Goal: Entertainment & Leisure: Consume media (video, audio)

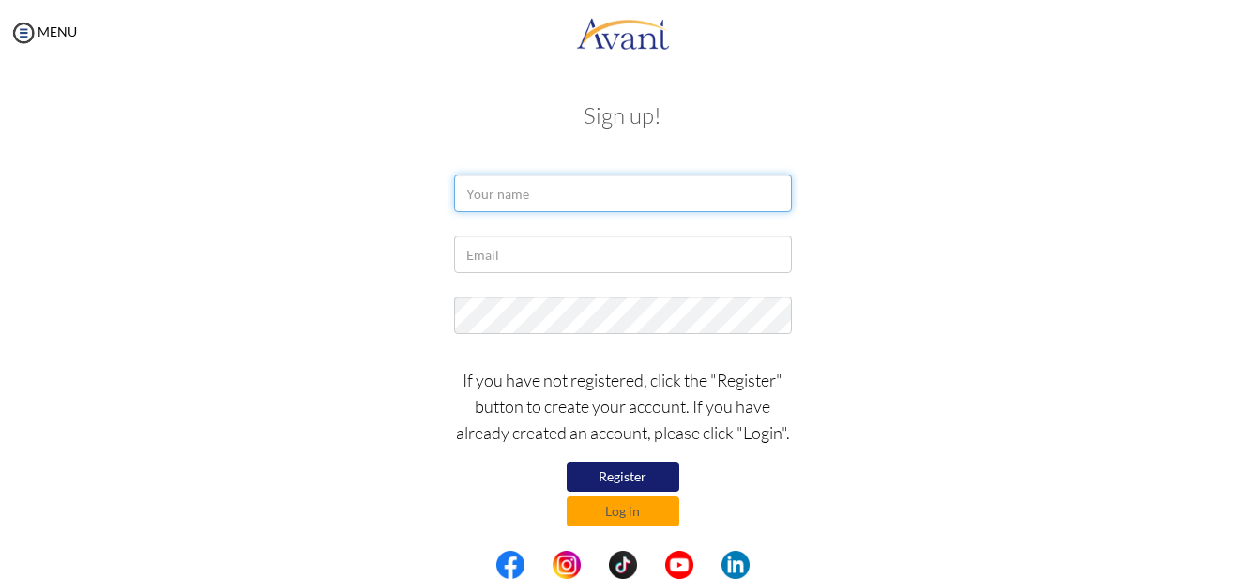
click at [476, 191] on input "text" at bounding box center [623, 194] width 338 height 38
type input "e"
type input "Evidence Chaibva"
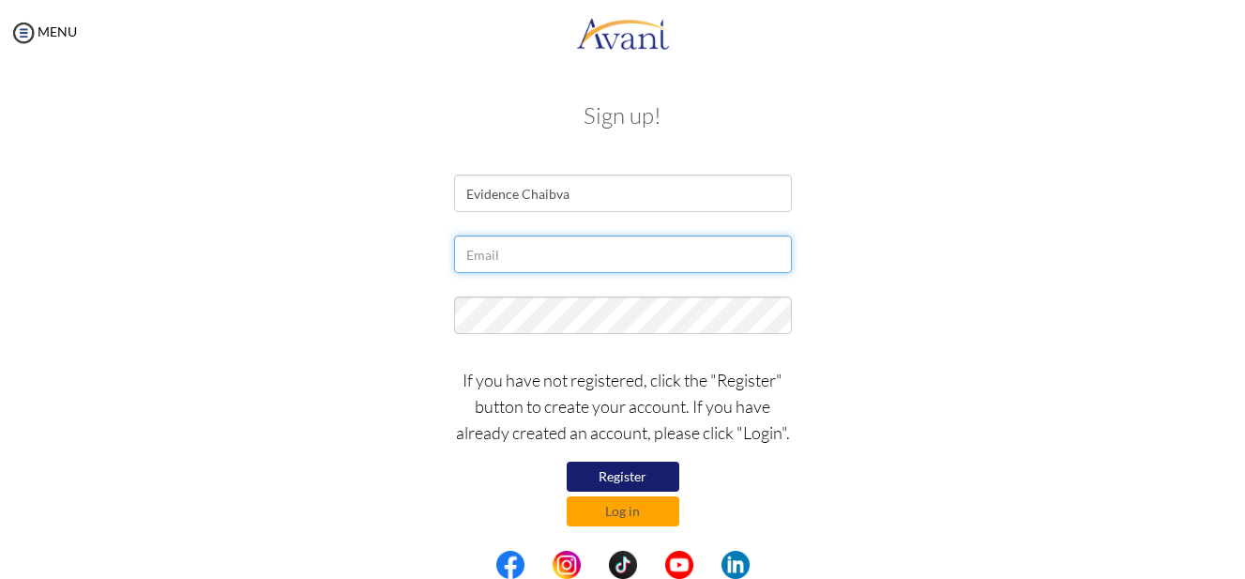
click at [533, 263] on input "text" at bounding box center [623, 255] width 338 height 38
type input "[EMAIL_ADDRESS][DOMAIN_NAME]"
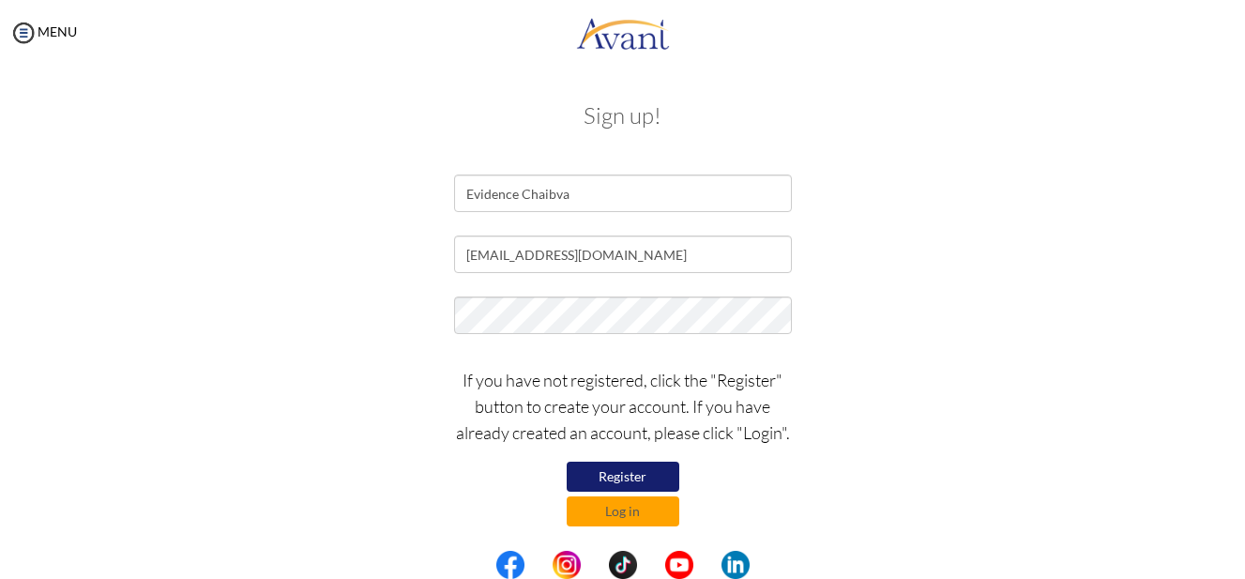
click at [478, 336] on div at bounding box center [623, 320] width 366 height 47
click at [577, 328] on div at bounding box center [623, 320] width 366 height 47
click at [644, 471] on button "Register" at bounding box center [623, 477] width 113 height 30
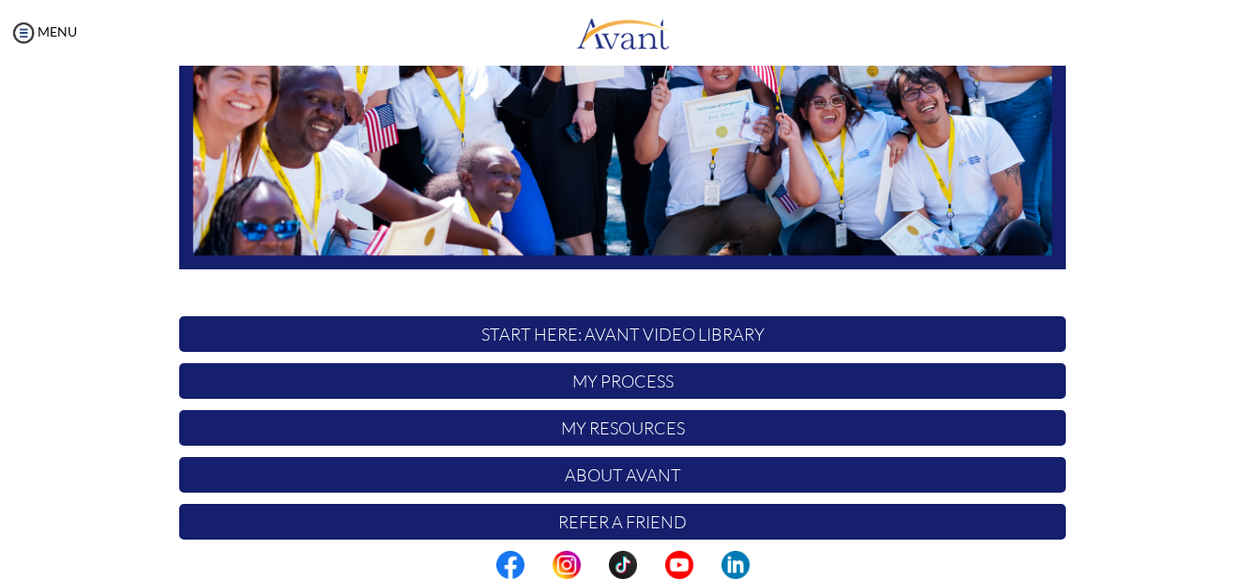
scroll to position [464, 0]
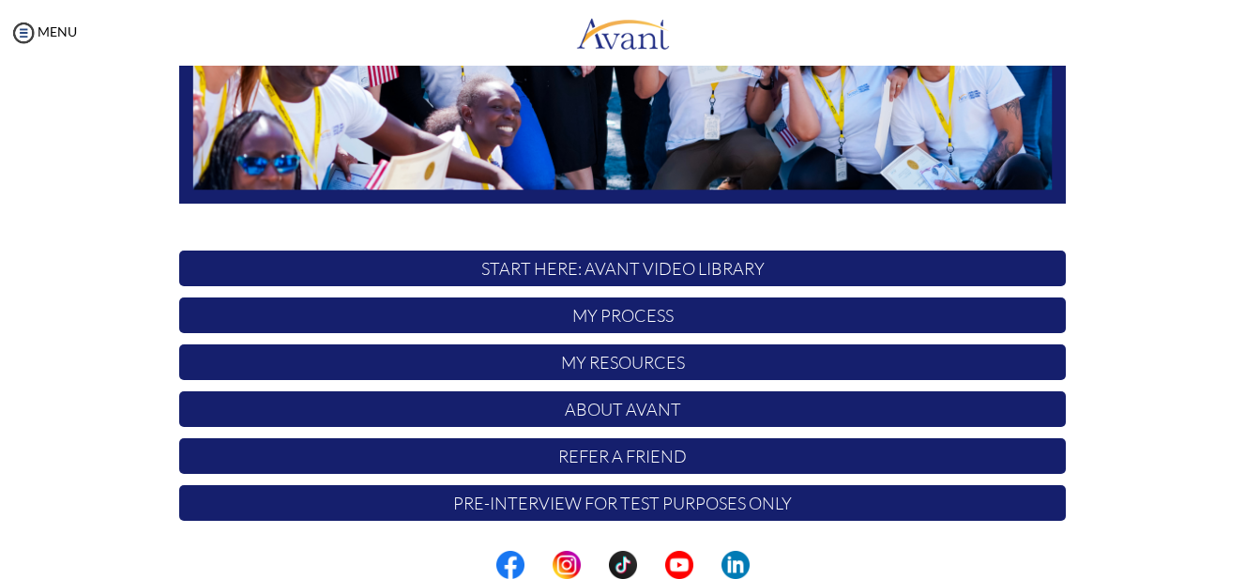
click at [617, 270] on p "START HERE: Avant Video Library" at bounding box center [622, 269] width 887 height 36
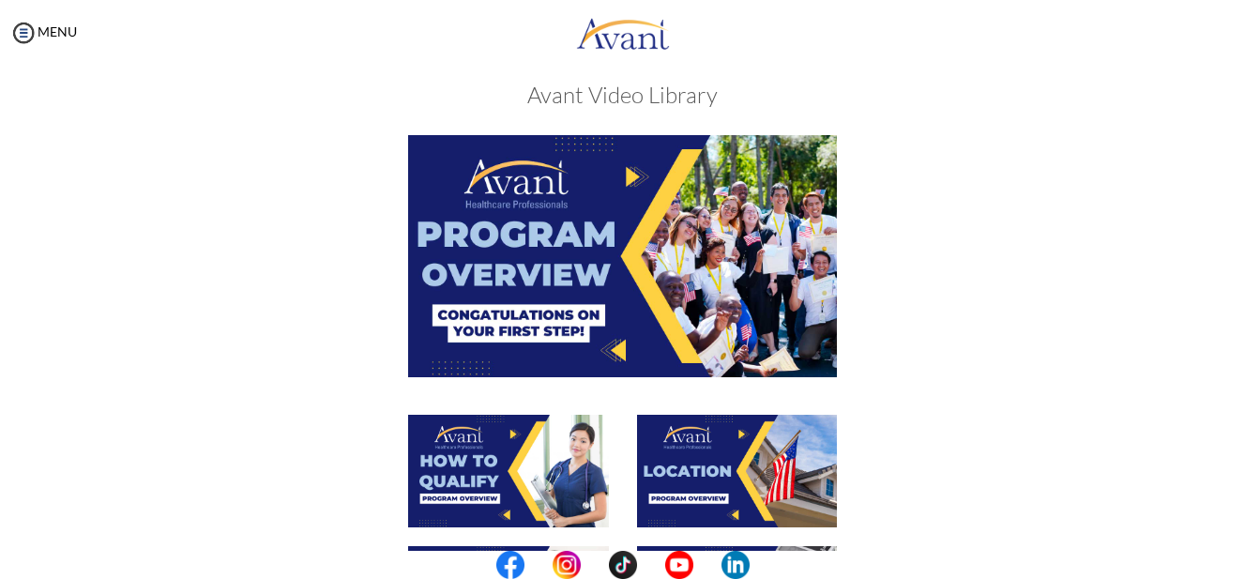
scroll to position [0, 0]
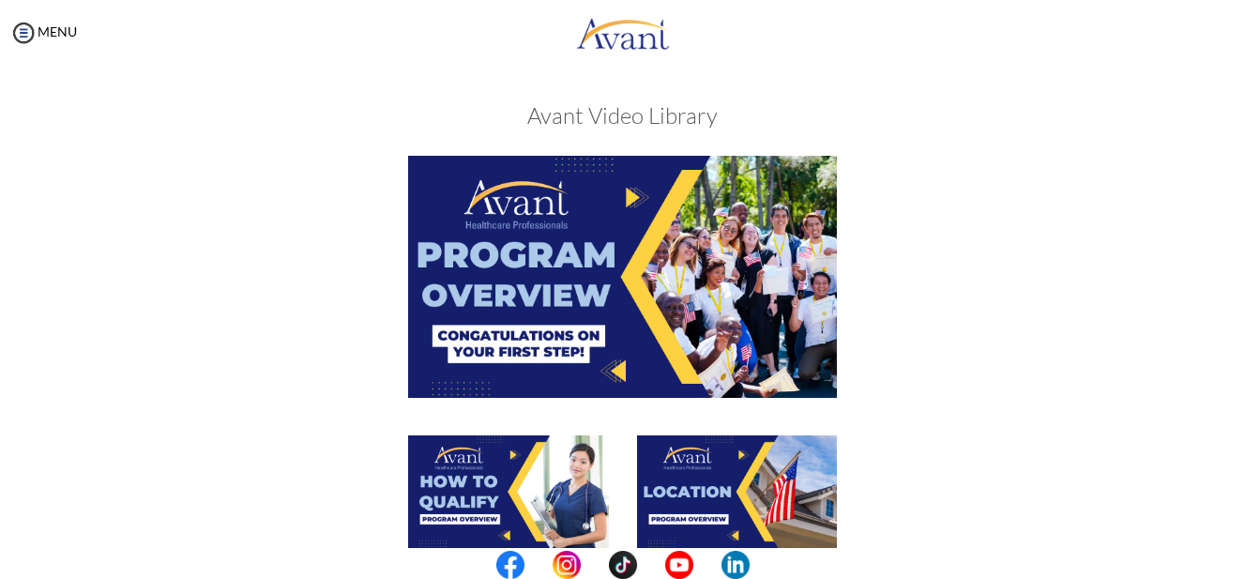
click at [628, 195] on img at bounding box center [623, 276] width 430 height 241
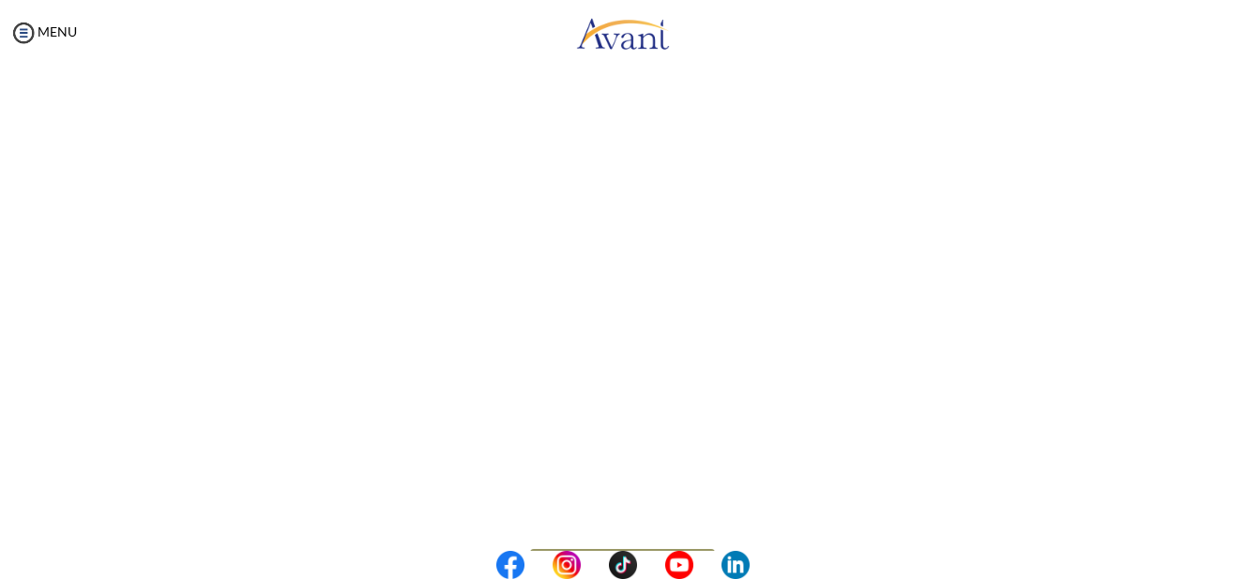
scroll to position [344, 0]
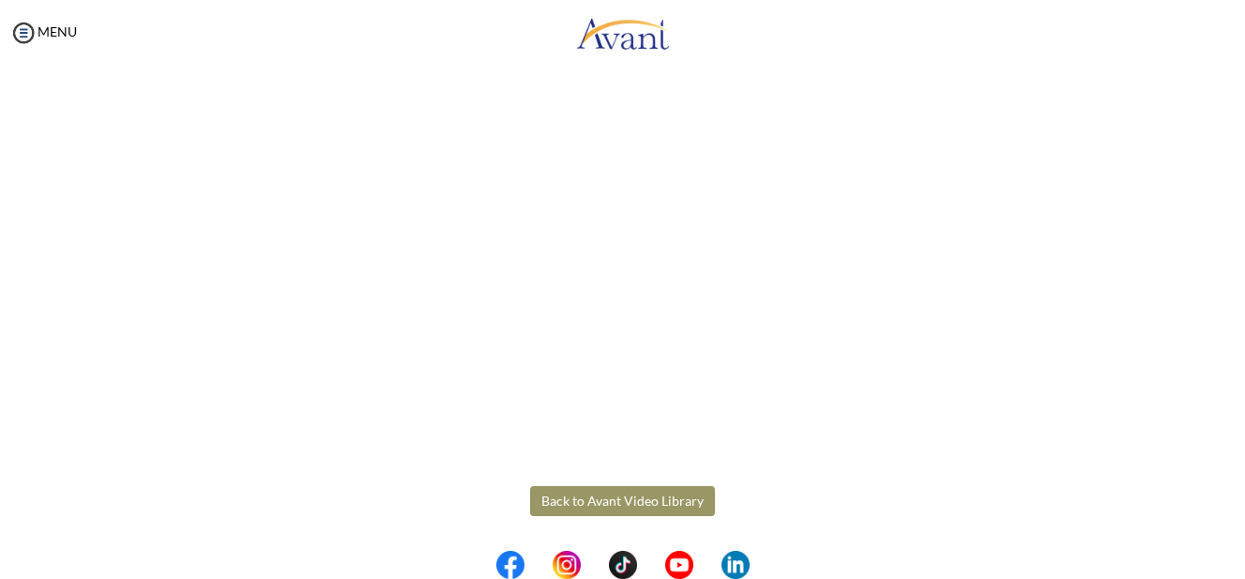
click at [647, 496] on body "Maintenance break. Please come back in 2 hours. MENU My Status What is the next…" at bounding box center [622, 289] width 1245 height 579
click at [583, 491] on button "Back to Avant Video Library" at bounding box center [622, 501] width 185 height 30
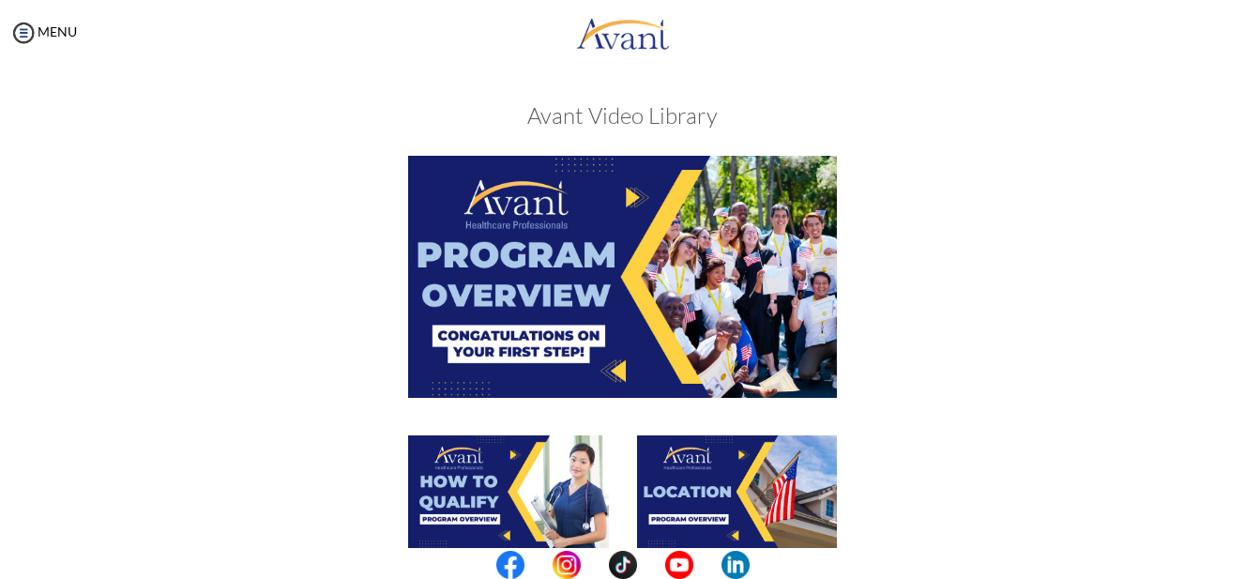
click at [627, 191] on img at bounding box center [623, 276] width 430 height 241
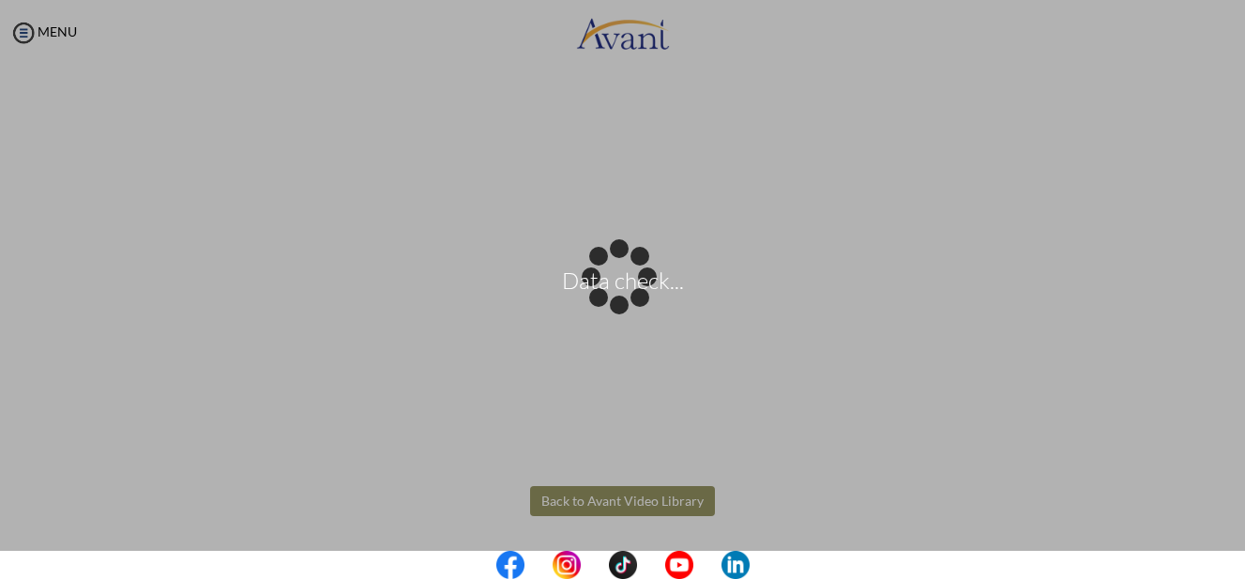
click at [608, 500] on body "Data check... Maintenance break. Please come back in 2 hours. MENU My Status Wh…" at bounding box center [622, 289] width 1245 height 579
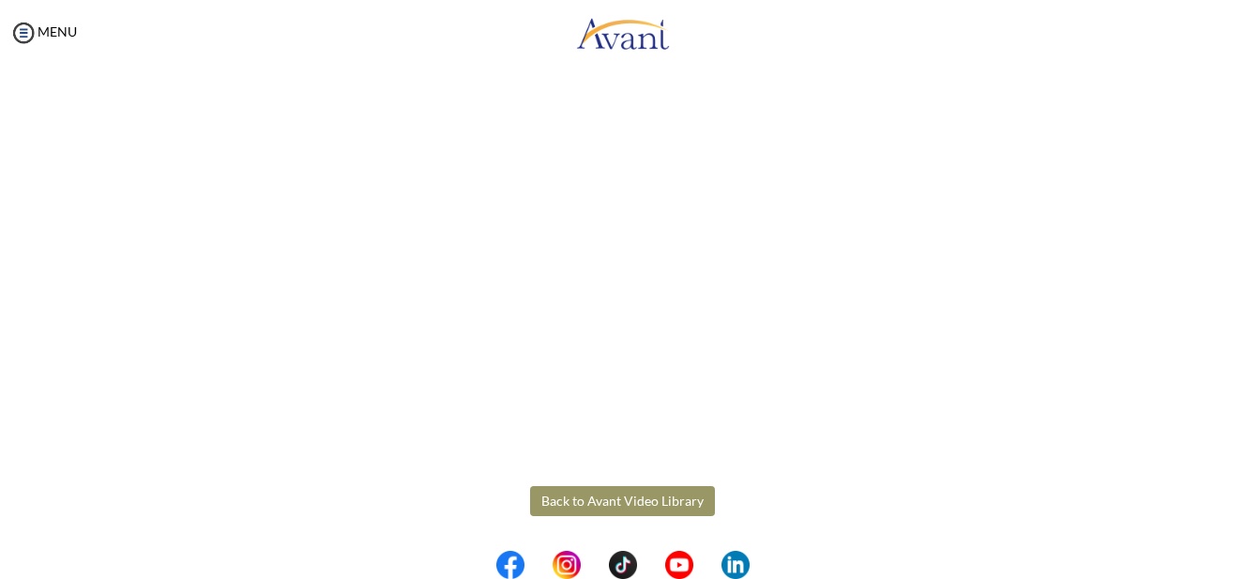
click at [639, 502] on button "Back to Avant Video Library" at bounding box center [622, 501] width 185 height 30
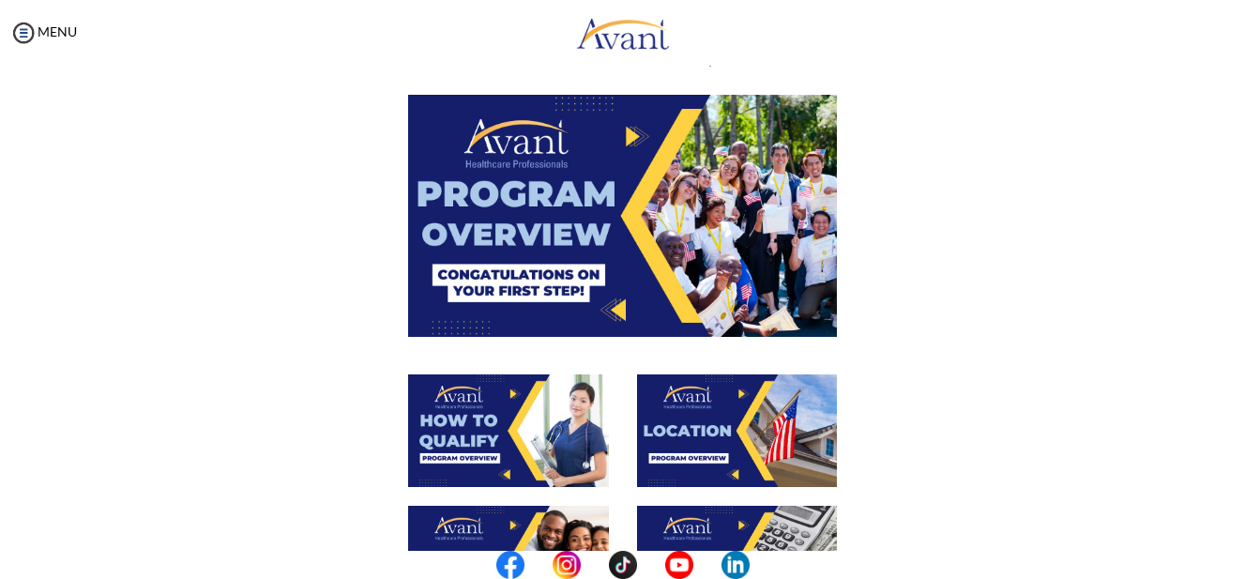
scroll to position [94, 0]
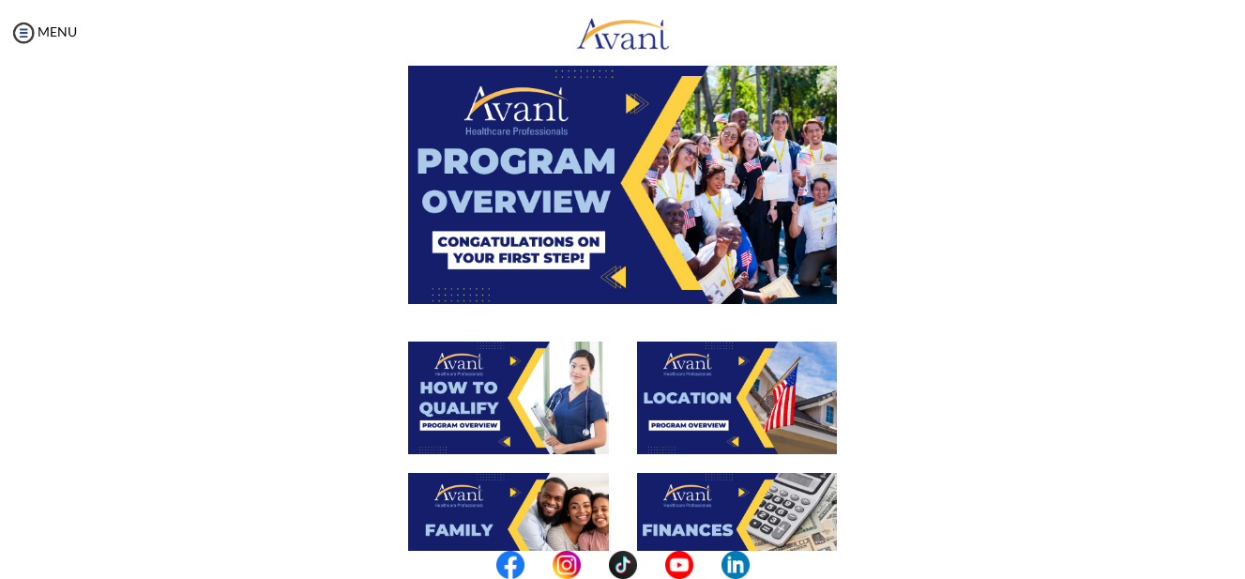
click at [491, 391] on img at bounding box center [508, 398] width 201 height 113
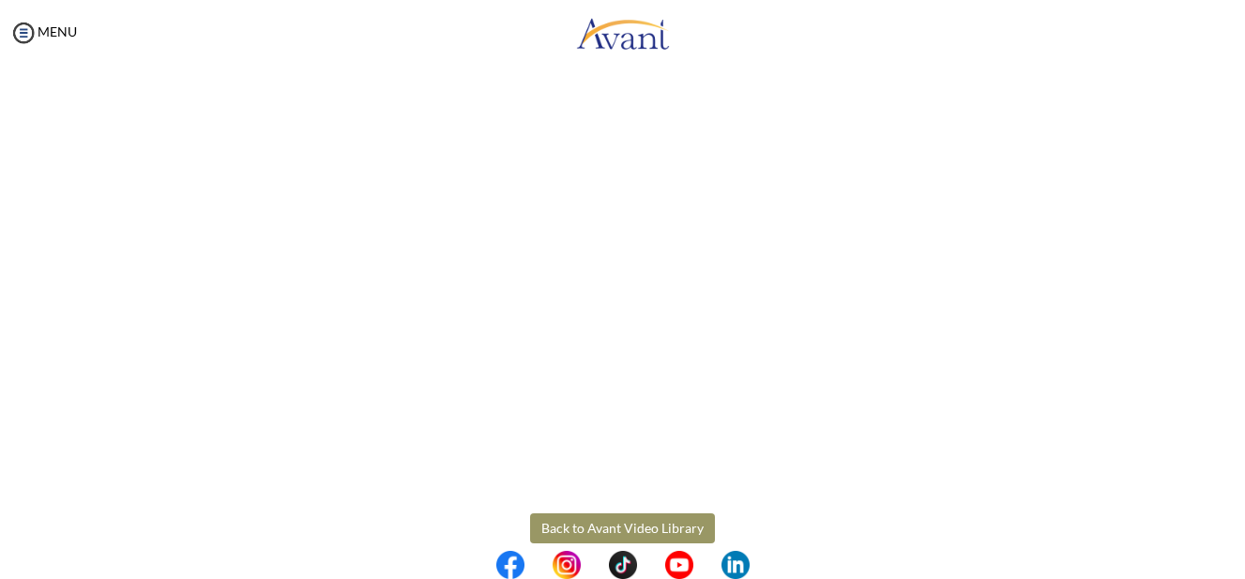
scroll to position [344, 0]
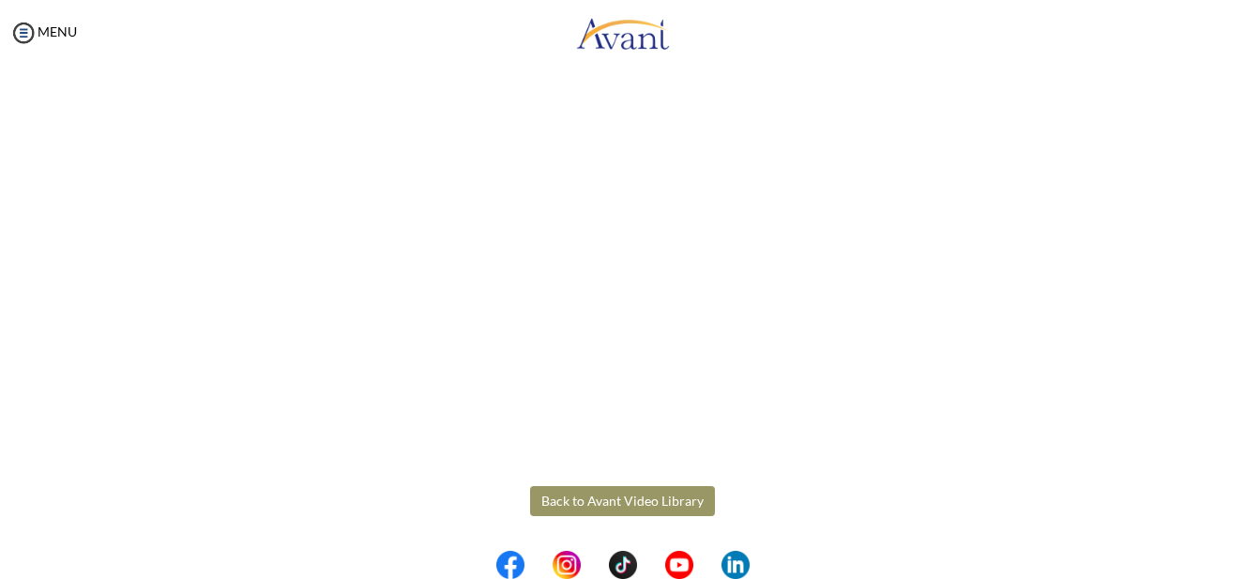
click at [619, 502] on body "Maintenance break. Please come back in 2 hours. MENU My Status What is the next…" at bounding box center [622, 289] width 1245 height 579
click at [626, 501] on button "Back to Avant Video Library" at bounding box center [622, 501] width 185 height 30
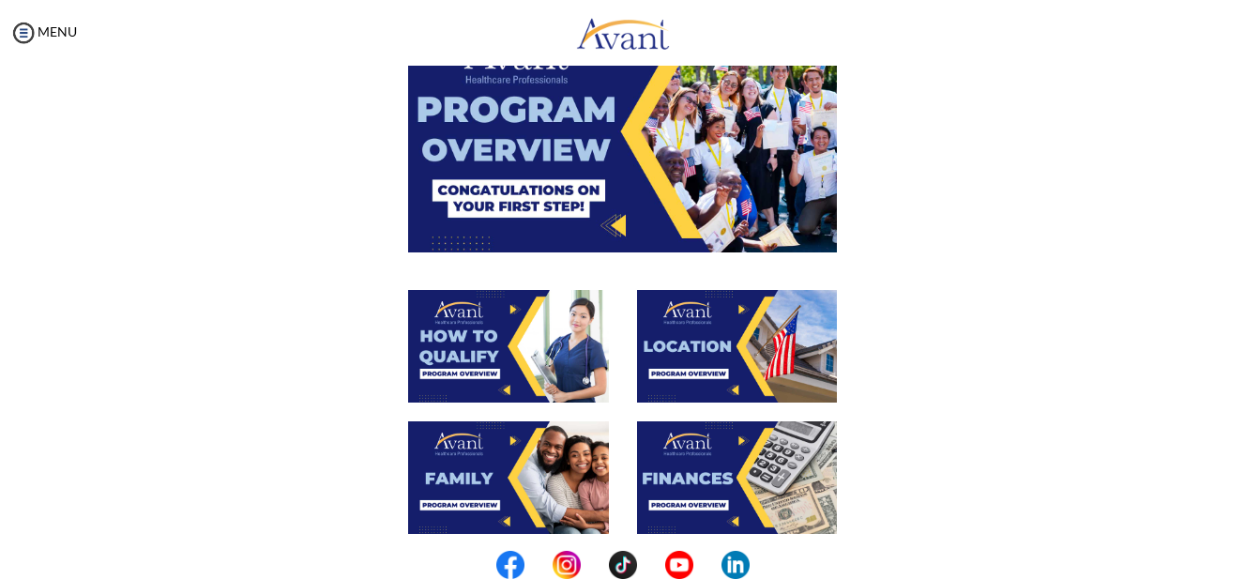
scroll to position [188, 0]
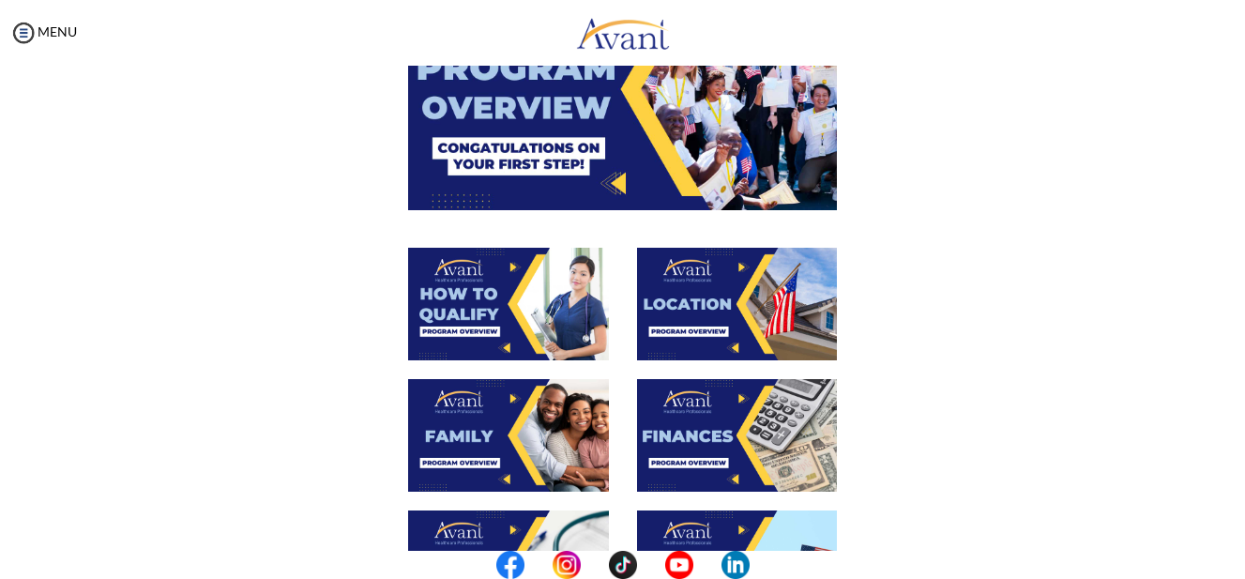
click at [691, 322] on img at bounding box center [737, 304] width 201 height 113
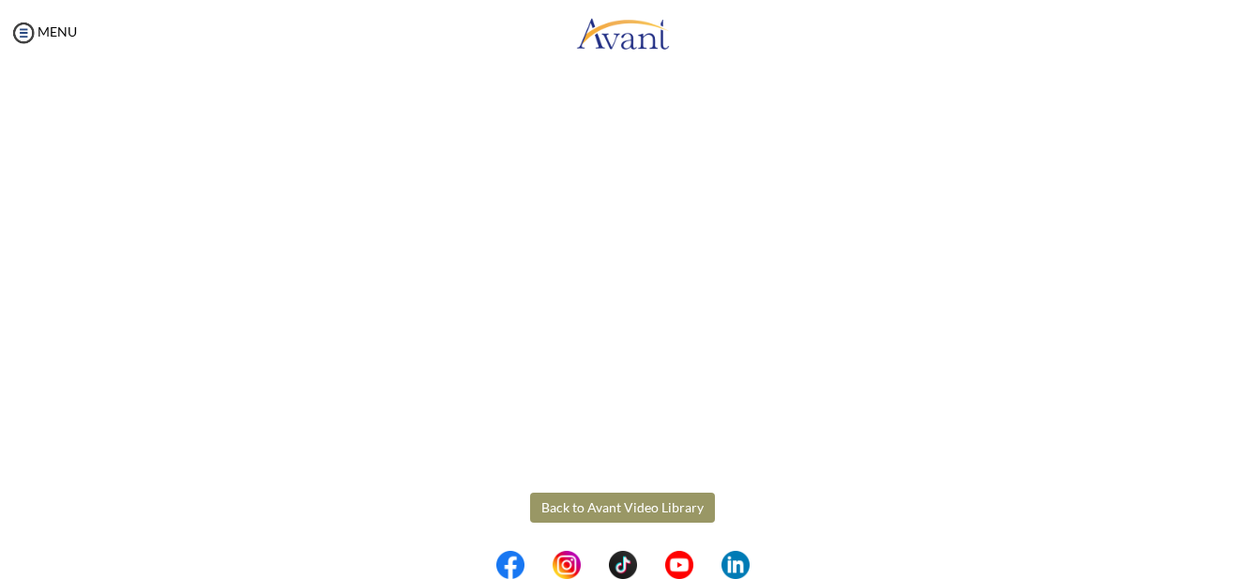
scroll to position [344, 0]
click at [628, 501] on body "Maintenance break. Please come back in 2 hours. MENU My Status What is the next…" at bounding box center [622, 289] width 1245 height 579
click at [639, 504] on button "Back to Avant Video Library" at bounding box center [622, 501] width 185 height 30
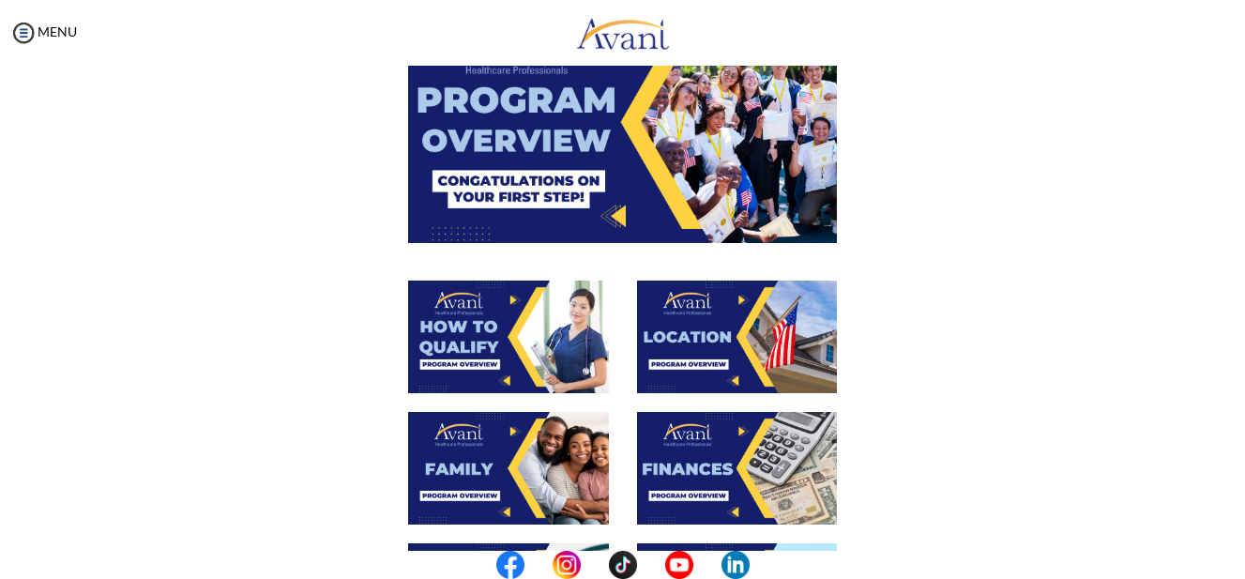
scroll to position [188, 0]
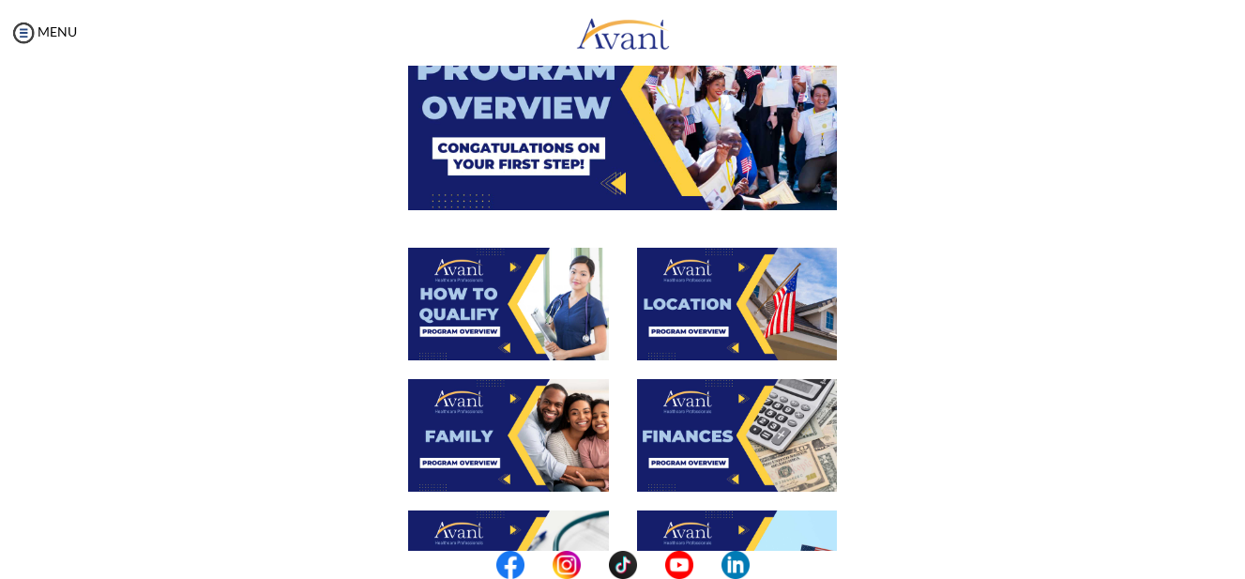
click at [491, 429] on img at bounding box center [508, 435] width 201 height 113
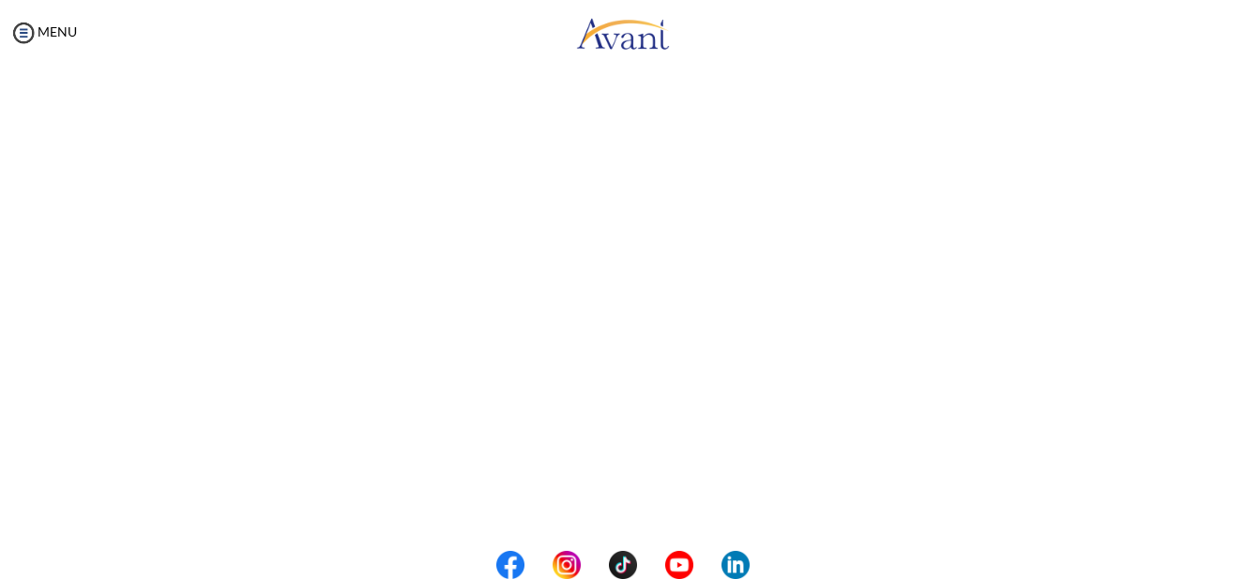
scroll to position [544, 0]
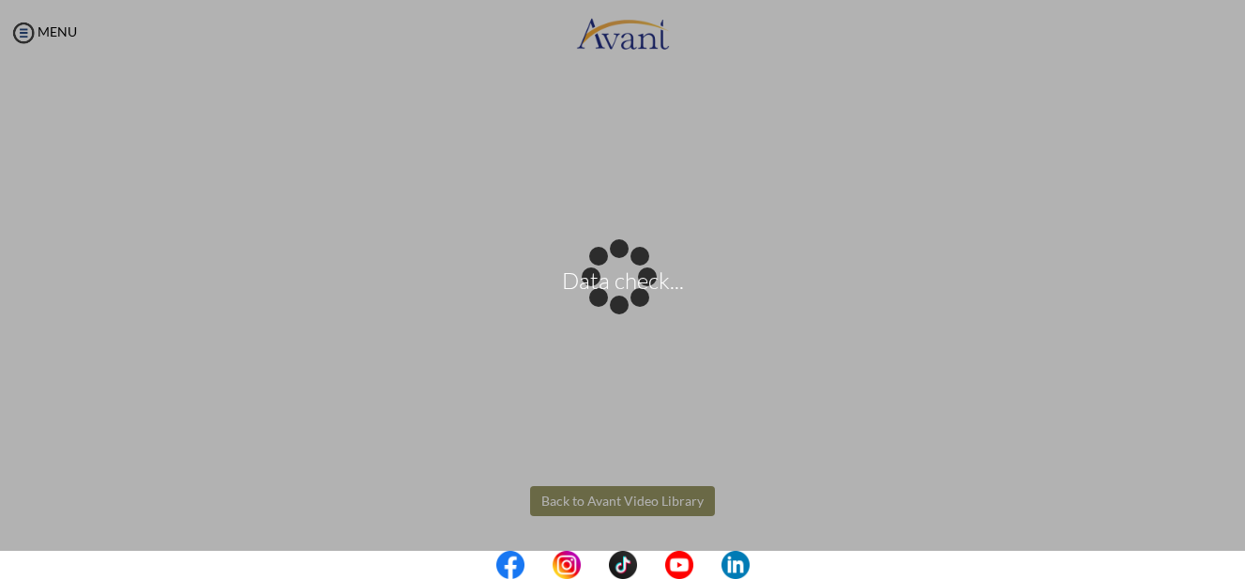
click at [671, 500] on body "Data check... Maintenance break. Please come back in 2 hours. MENU My Status Wh…" at bounding box center [622, 289] width 1245 height 579
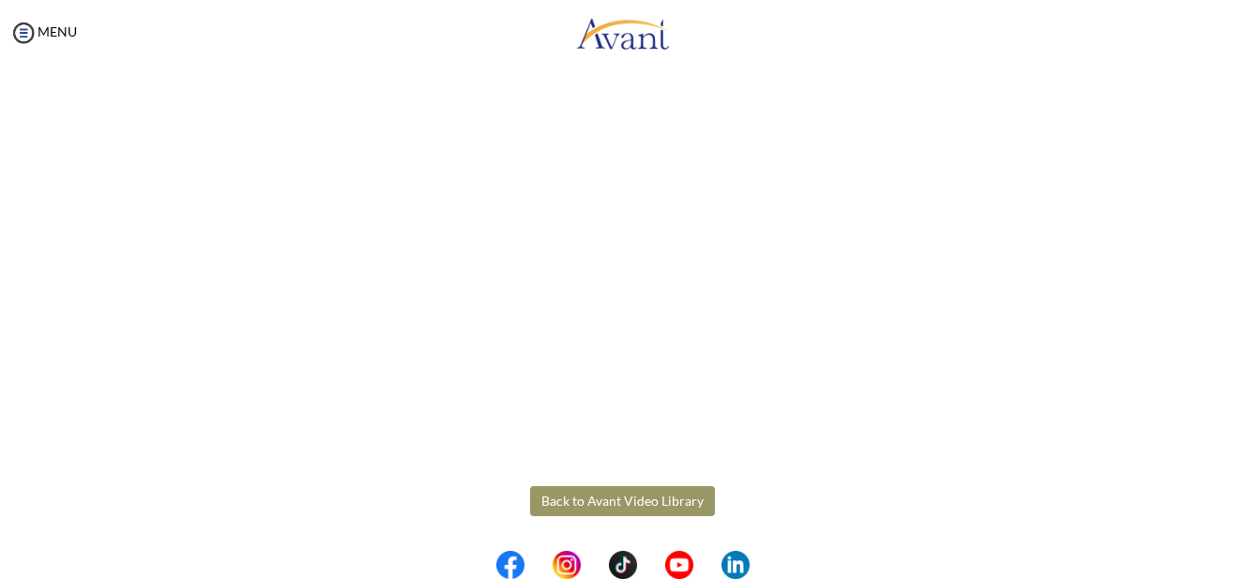
click at [671, 500] on button "Back to Avant Video Library" at bounding box center [622, 501] width 185 height 30
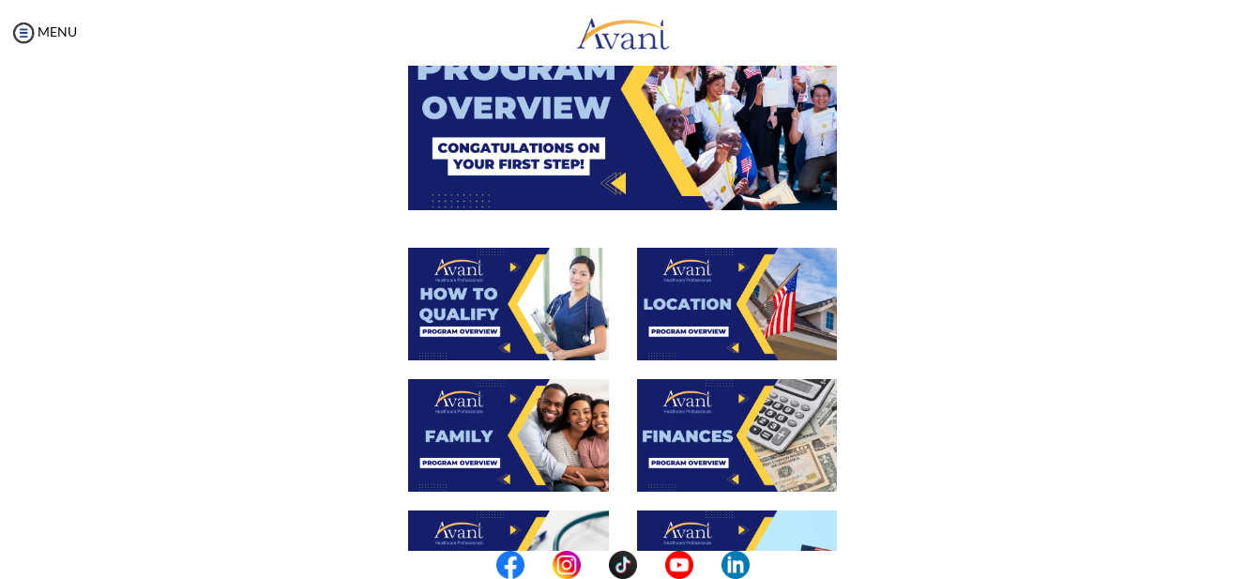
scroll to position [282, 0]
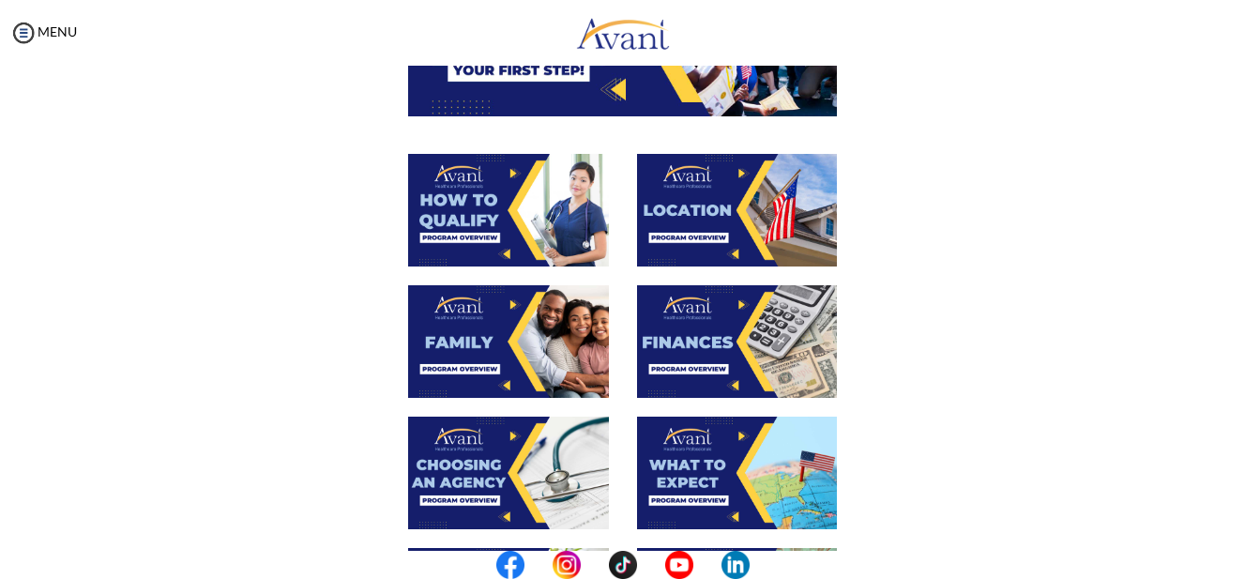
click at [710, 325] on img at bounding box center [737, 341] width 201 height 113
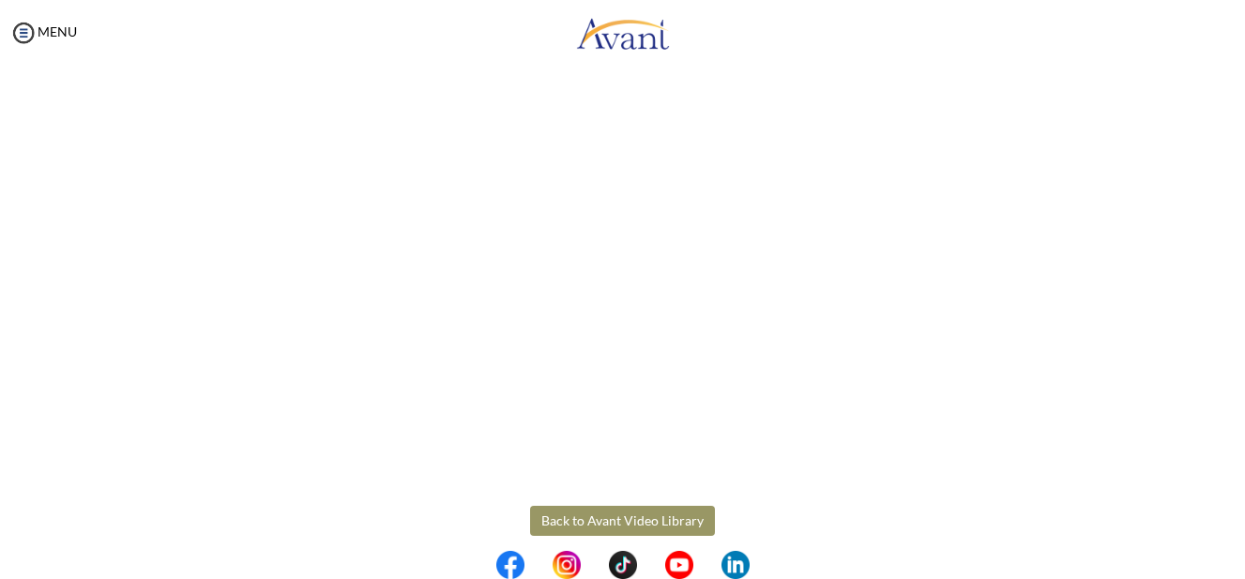
scroll to position [344, 0]
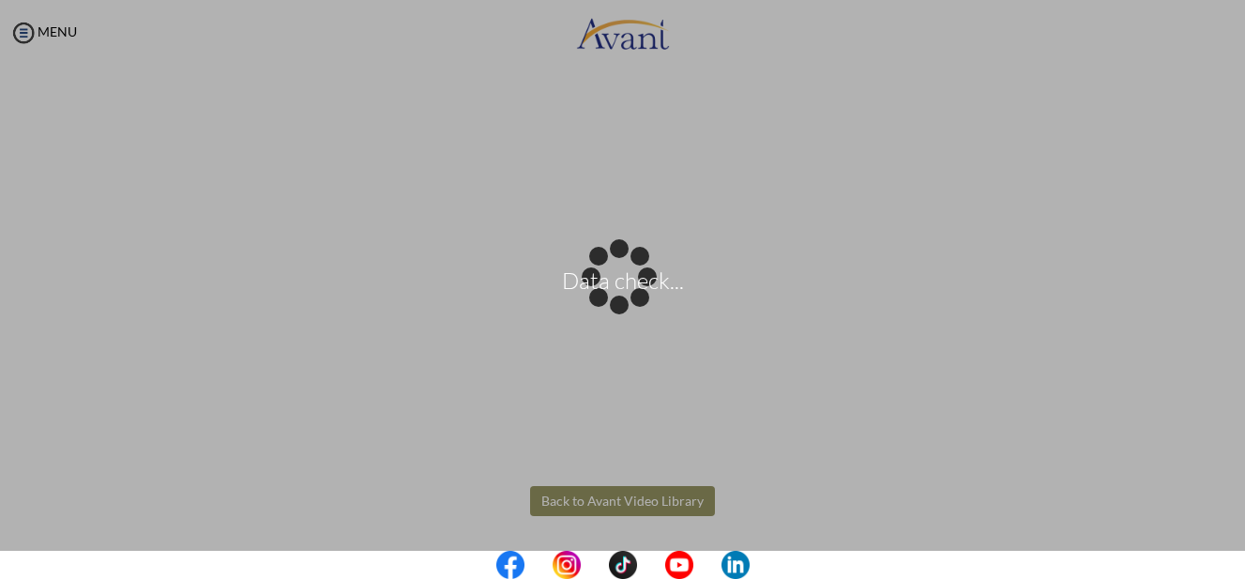
click at [618, 496] on body "Data check... Maintenance break. Please come back in 2 hours. MENU My Status Wh…" at bounding box center [622, 289] width 1245 height 579
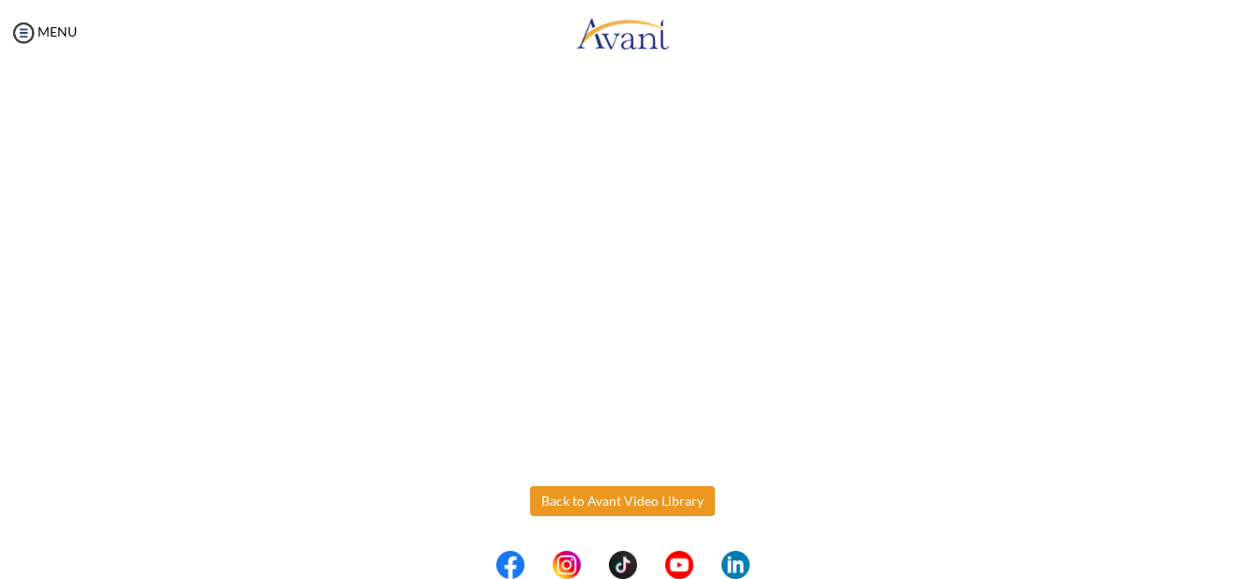
click at [619, 497] on button "Back to Avant Video Library" at bounding box center [622, 501] width 185 height 30
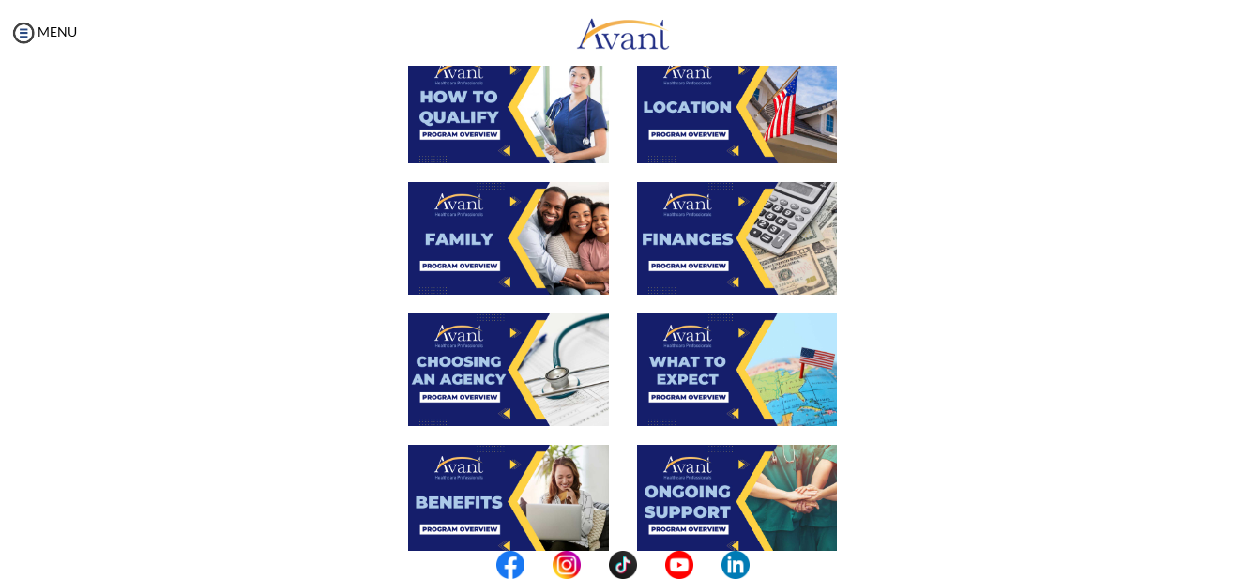
scroll to position [336, 0]
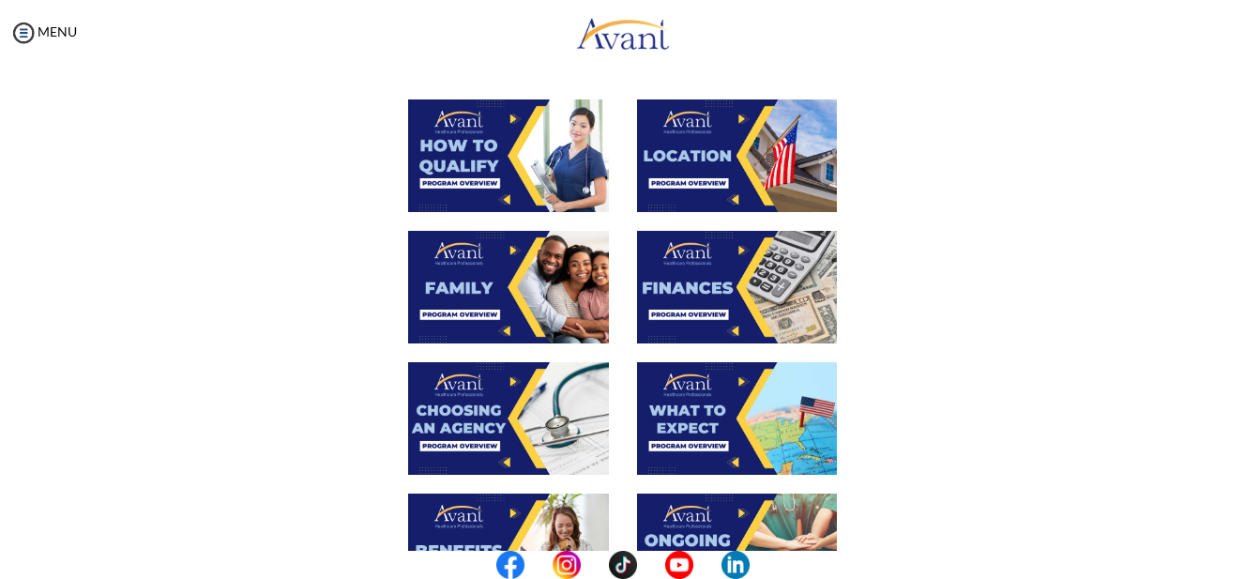
click at [477, 403] on img at bounding box center [508, 418] width 201 height 113
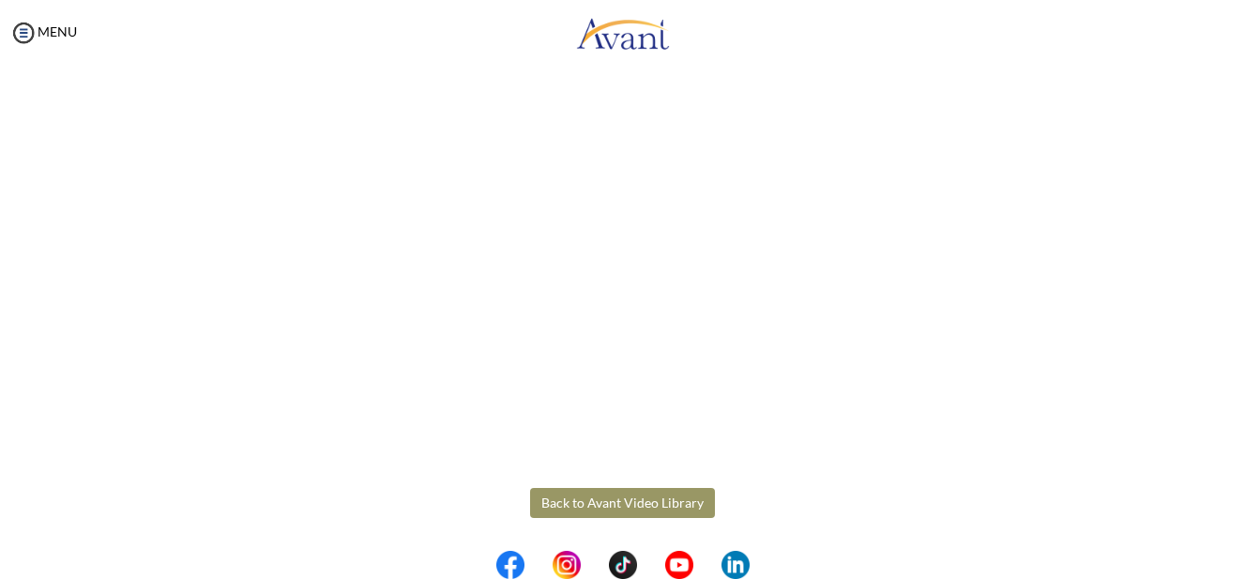
scroll to position [544, 0]
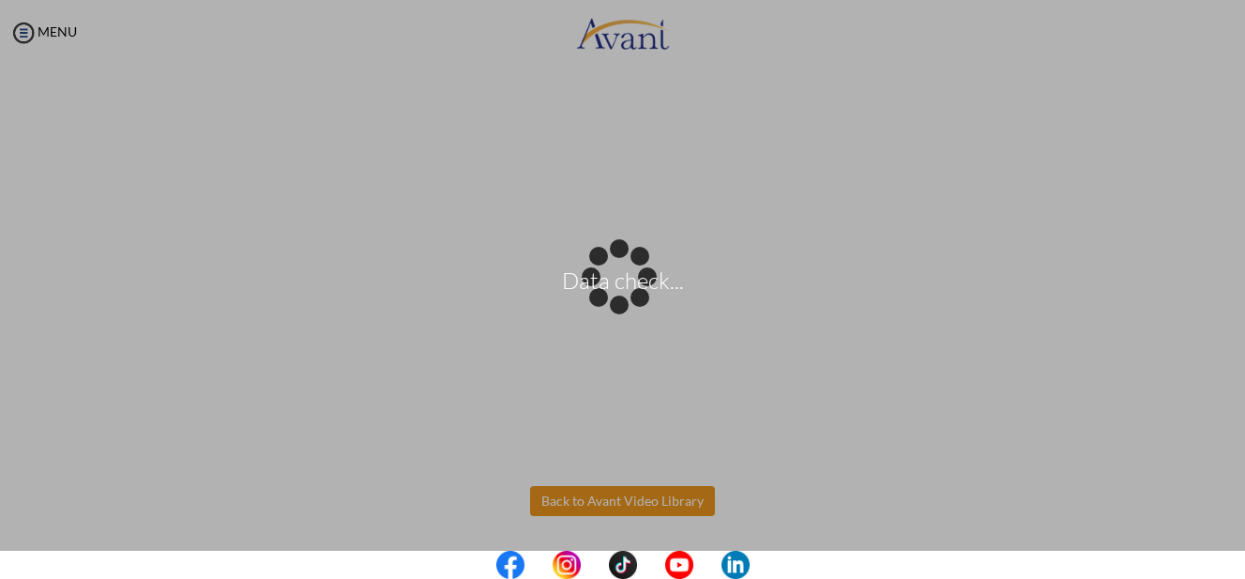
click at [634, 496] on body "Data check... Maintenance break. Please come back in 2 hours. MENU My Status Wh…" at bounding box center [622, 289] width 1245 height 579
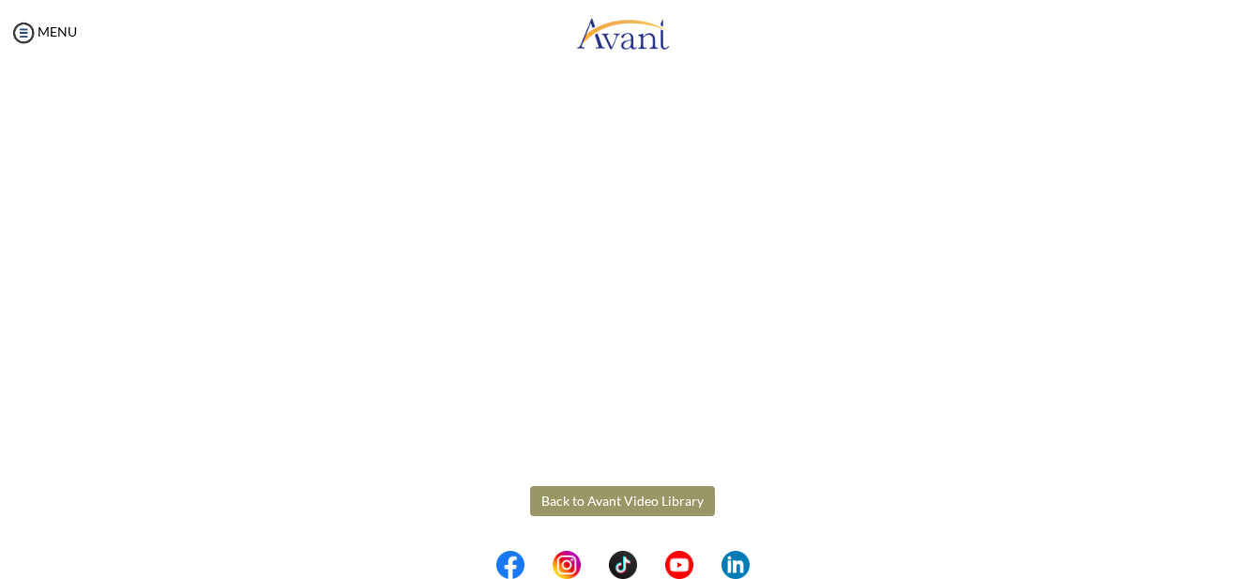
click at [638, 510] on button "Back to Avant Video Library" at bounding box center [622, 501] width 185 height 30
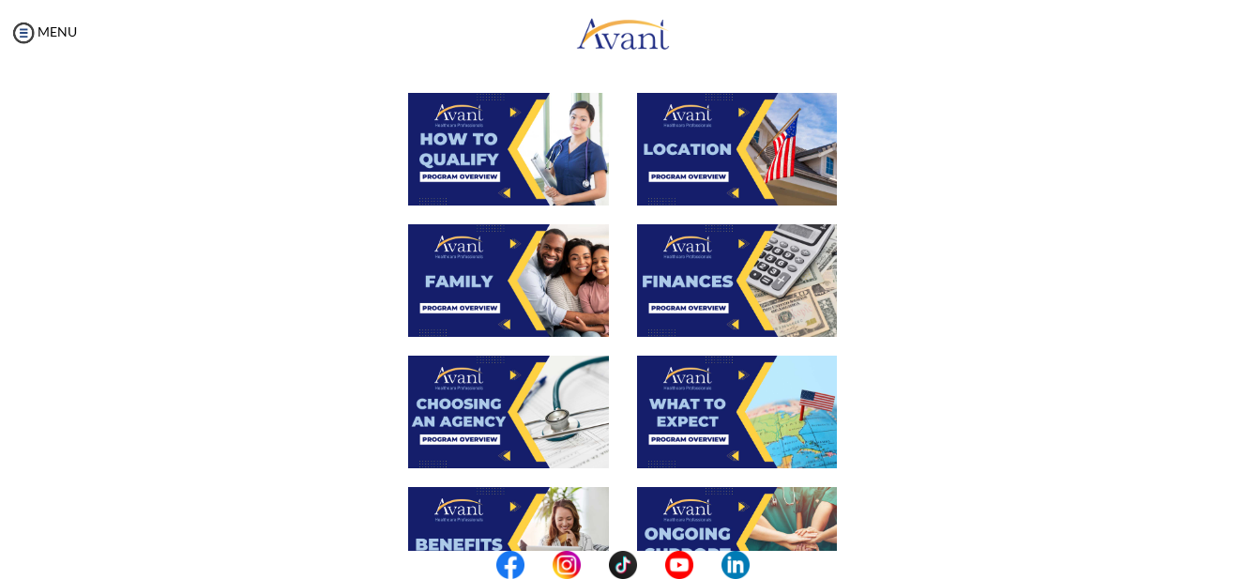
scroll to position [375, 0]
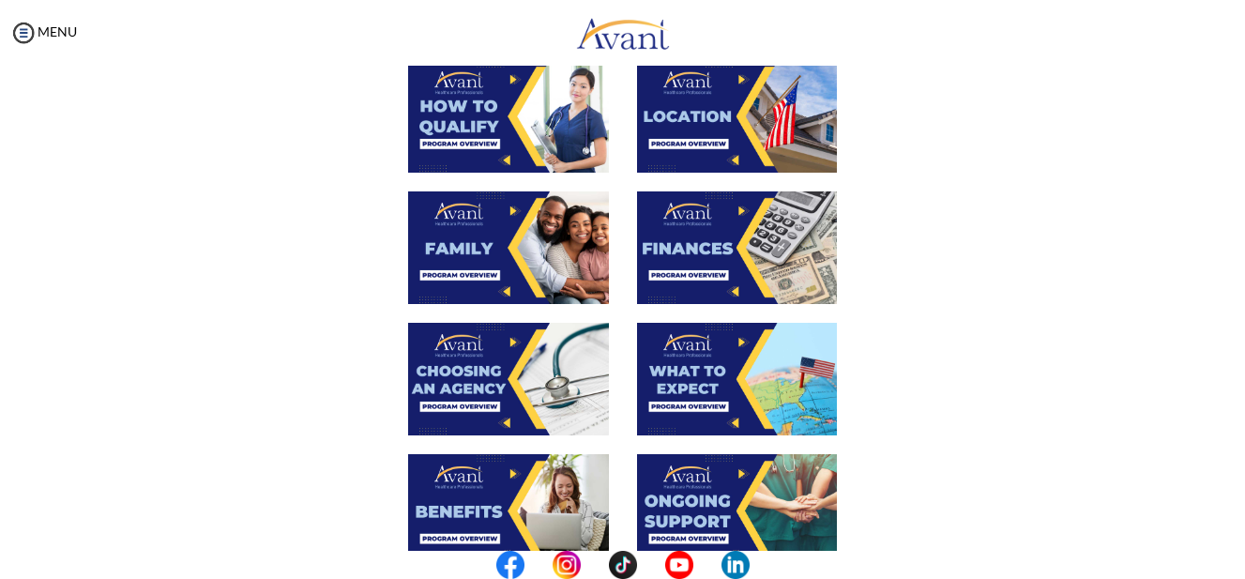
click at [723, 363] on img at bounding box center [737, 379] width 201 height 113
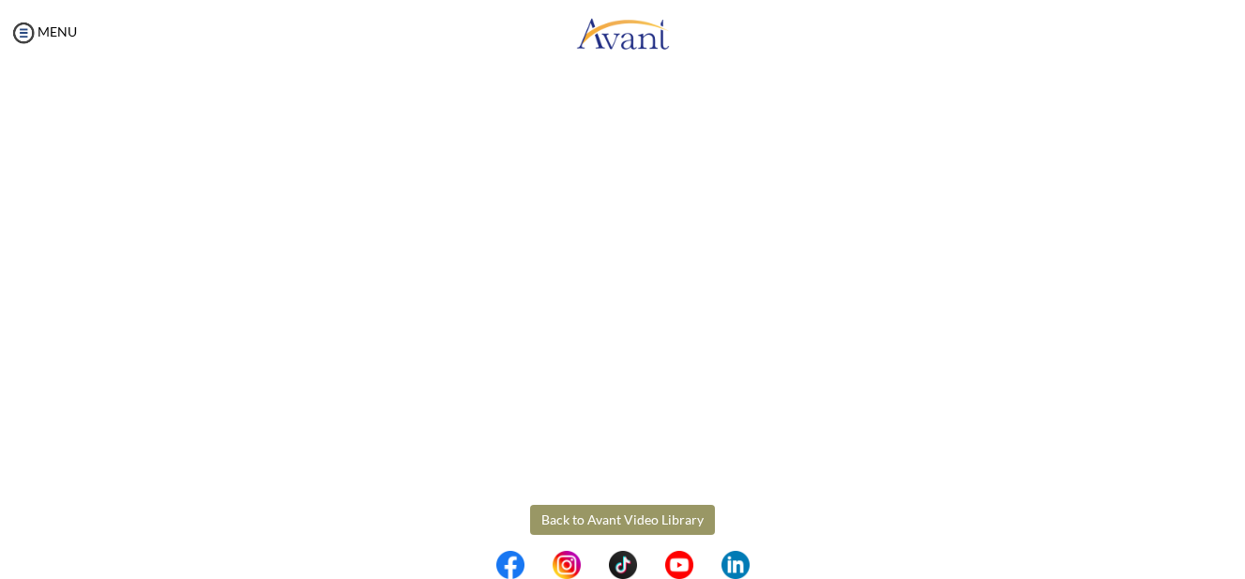
scroll to position [544, 0]
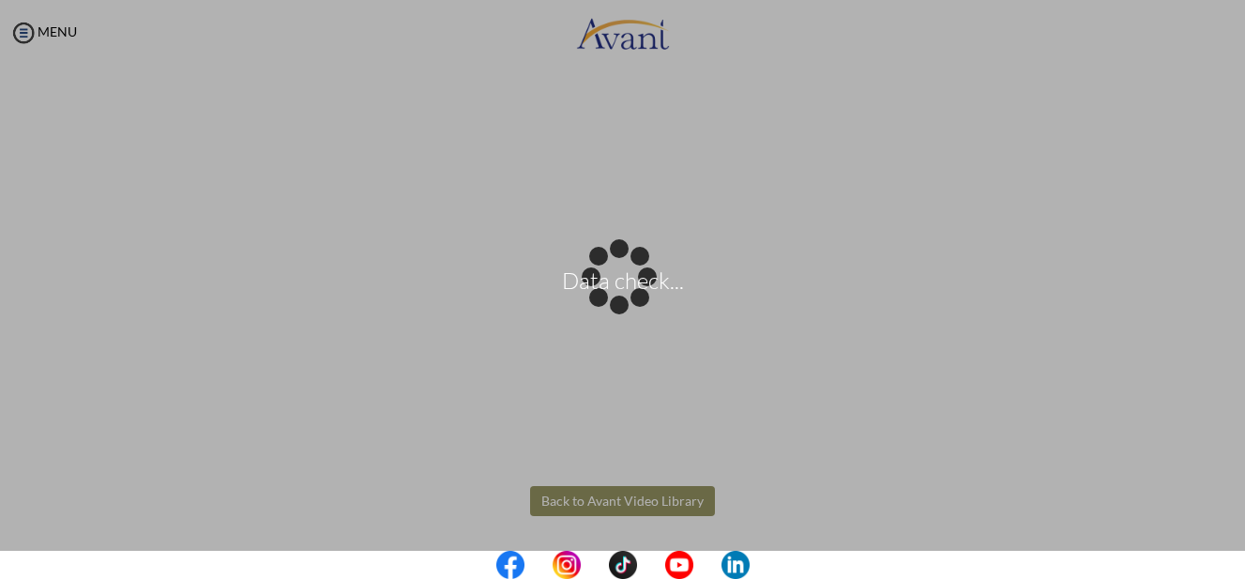
click at [611, 497] on body "Data check... Maintenance break. Please come back in 2 hours. MENU My Status Wh…" at bounding box center [622, 289] width 1245 height 579
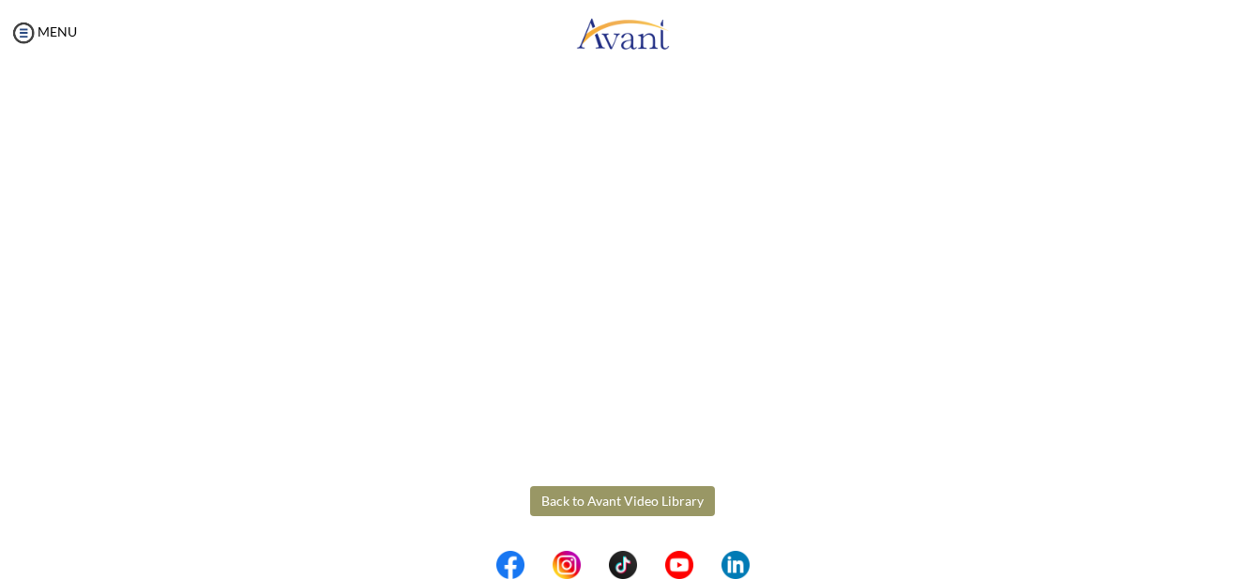
click at [618, 498] on button "Back to Avant Video Library" at bounding box center [622, 501] width 185 height 30
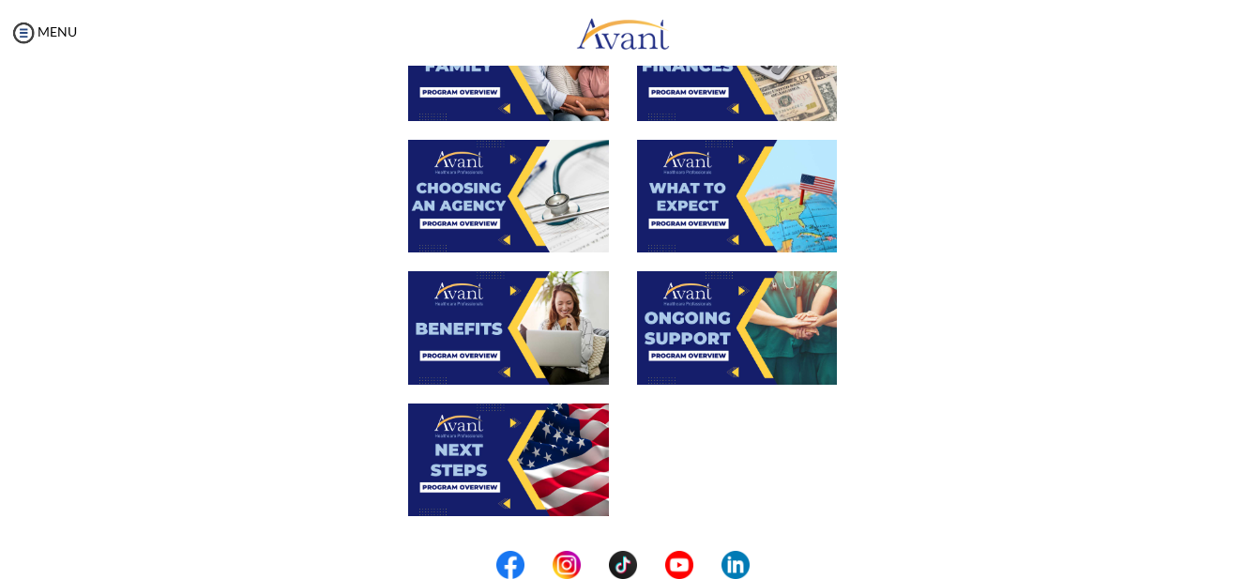
scroll to position [563, 0]
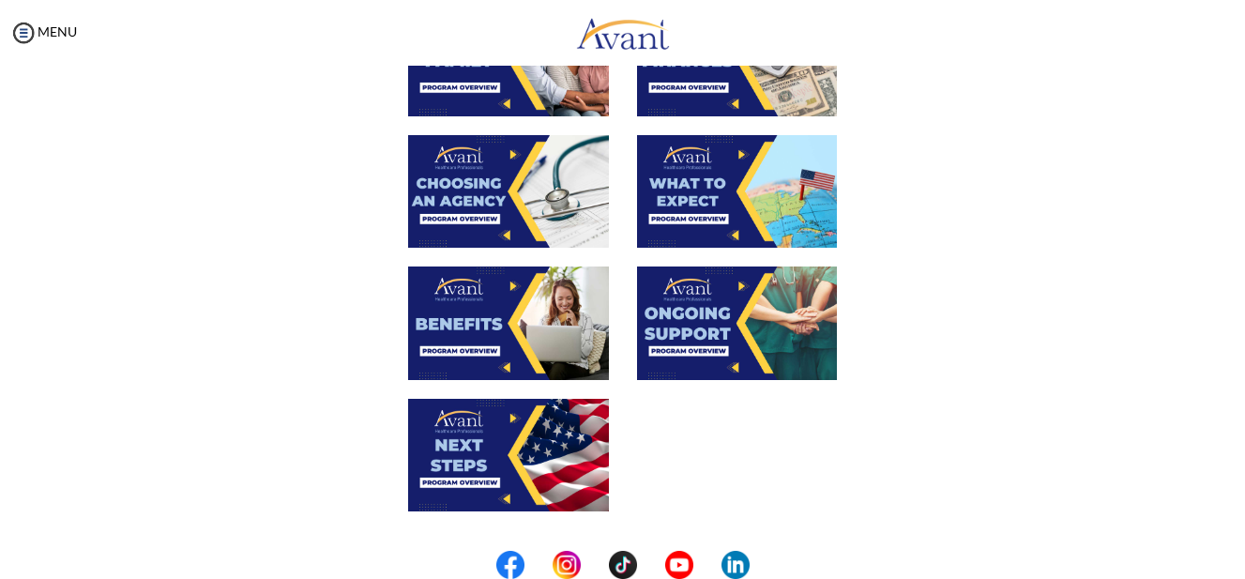
click at [503, 314] on img at bounding box center [508, 323] width 201 height 113
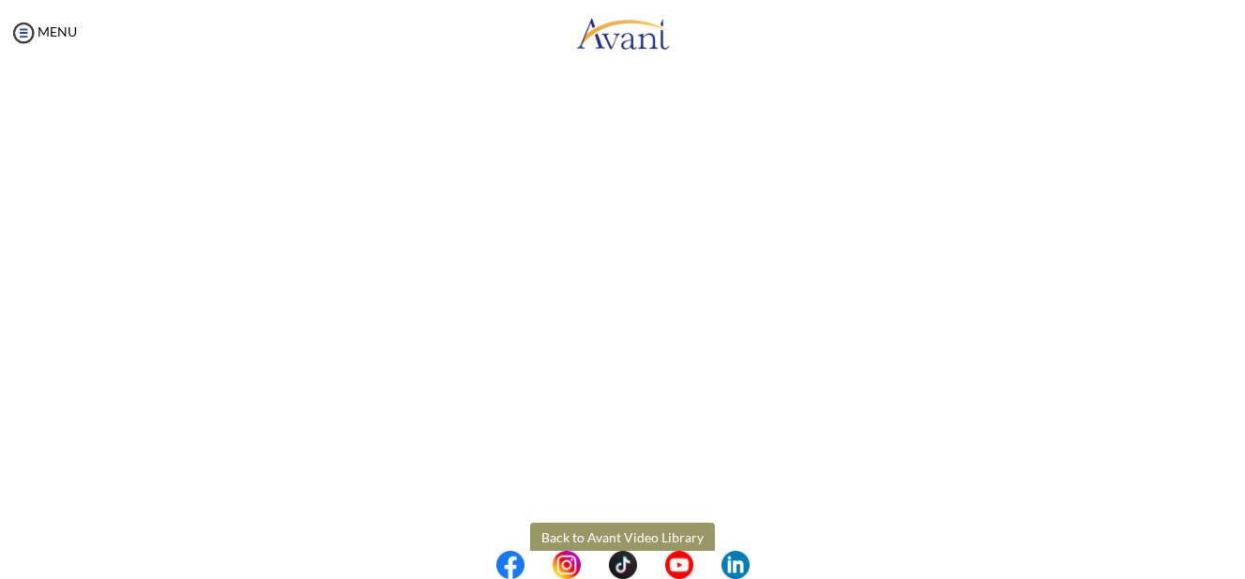
scroll to position [544, 0]
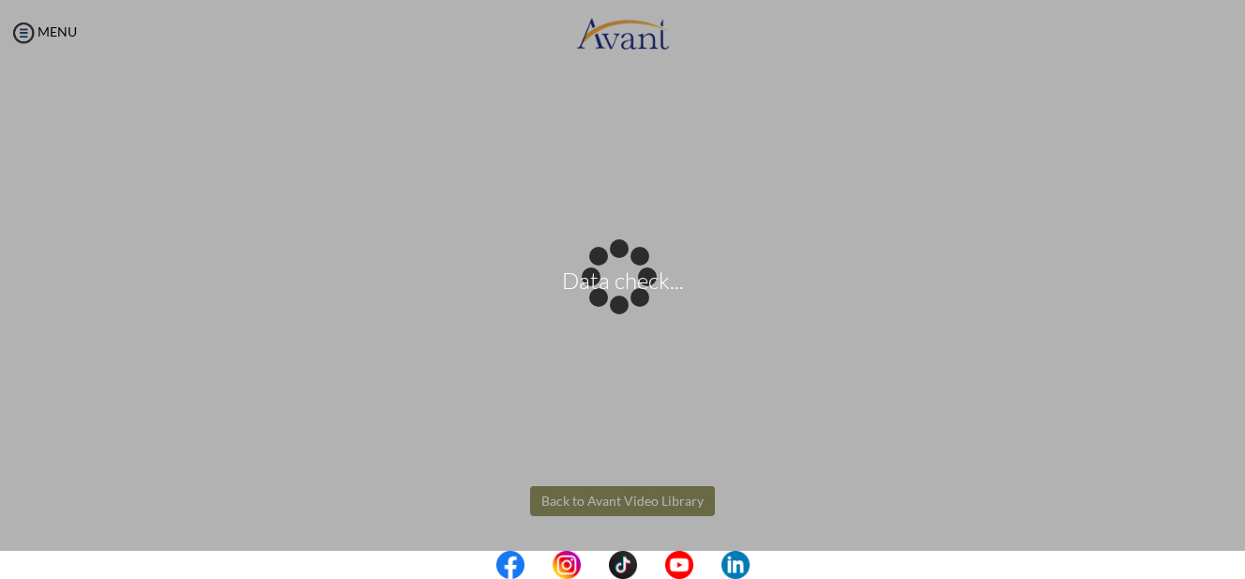
click at [627, 498] on body "Data check... Maintenance break. Please come back in 2 hours. MENU My Status Wh…" at bounding box center [622, 289] width 1245 height 579
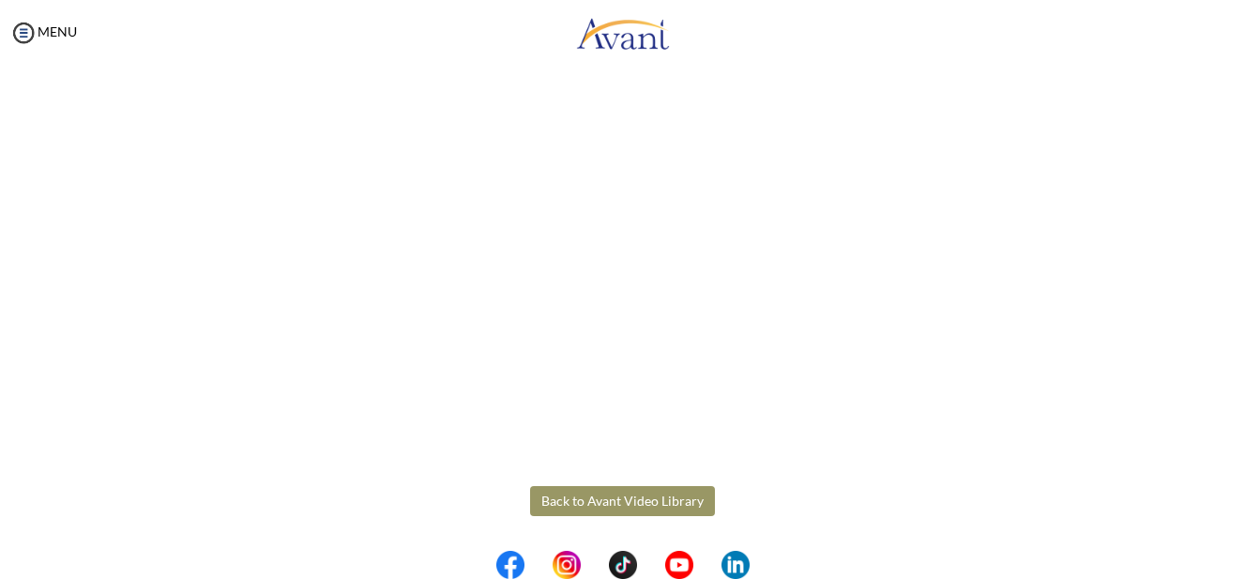
click at [627, 495] on button "Back to Avant Video Library" at bounding box center [622, 501] width 185 height 30
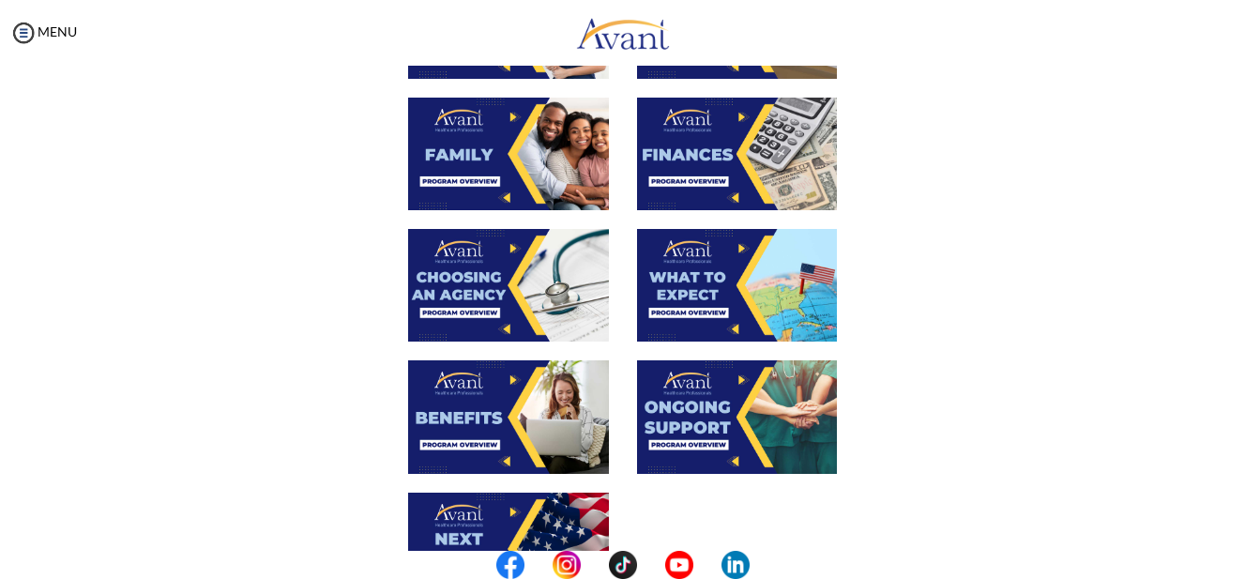
scroll to position [563, 0]
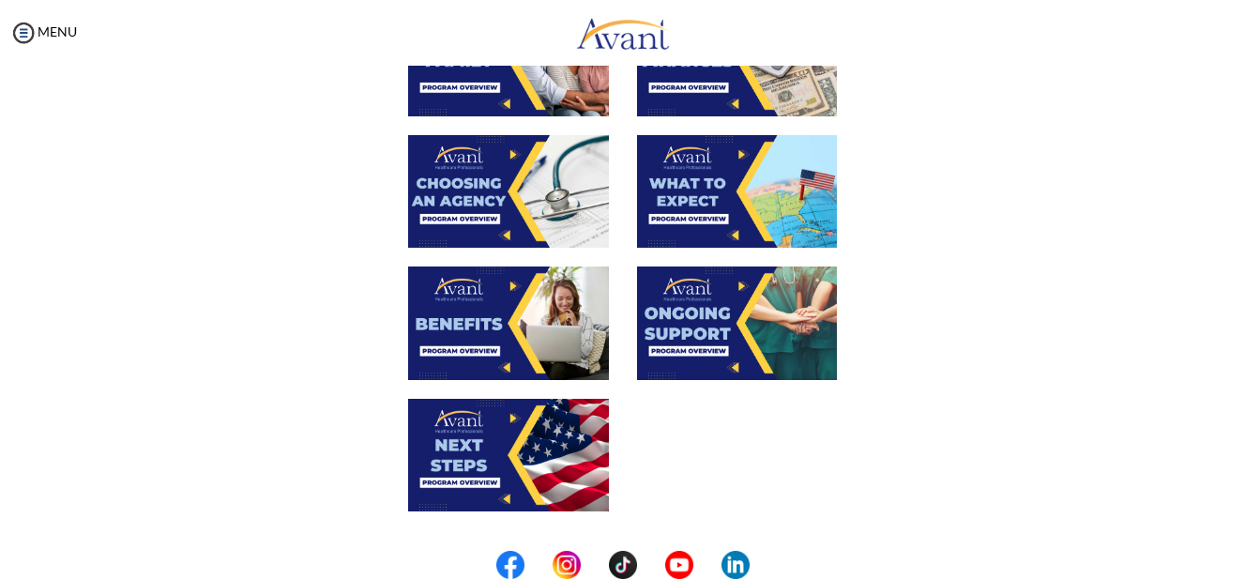
click at [725, 318] on img at bounding box center [737, 323] width 201 height 113
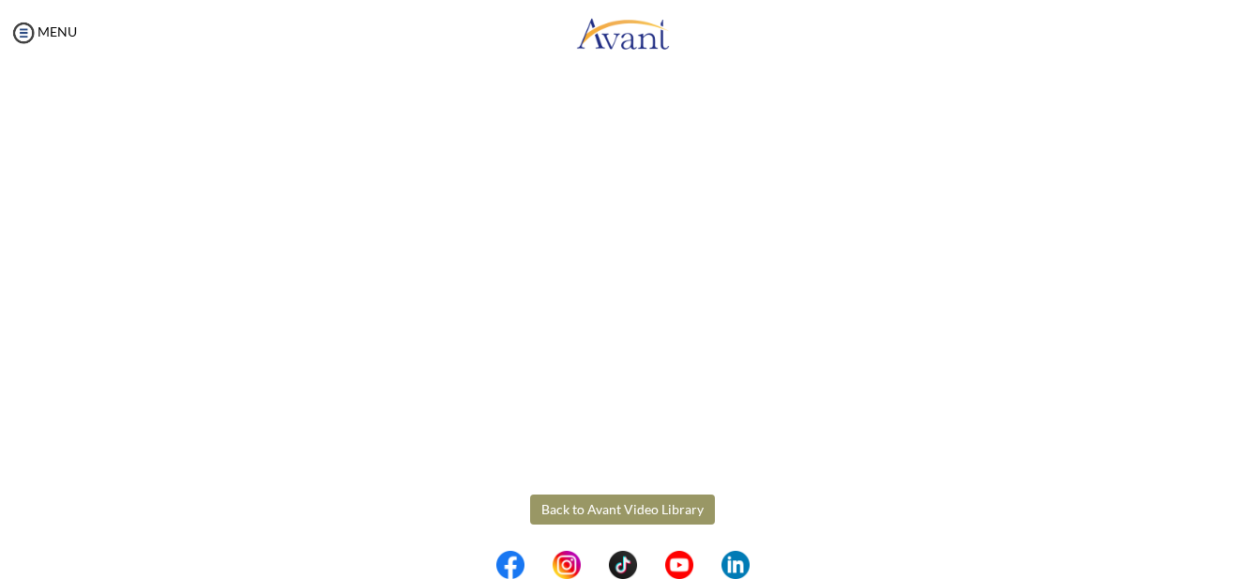
scroll to position [544, 0]
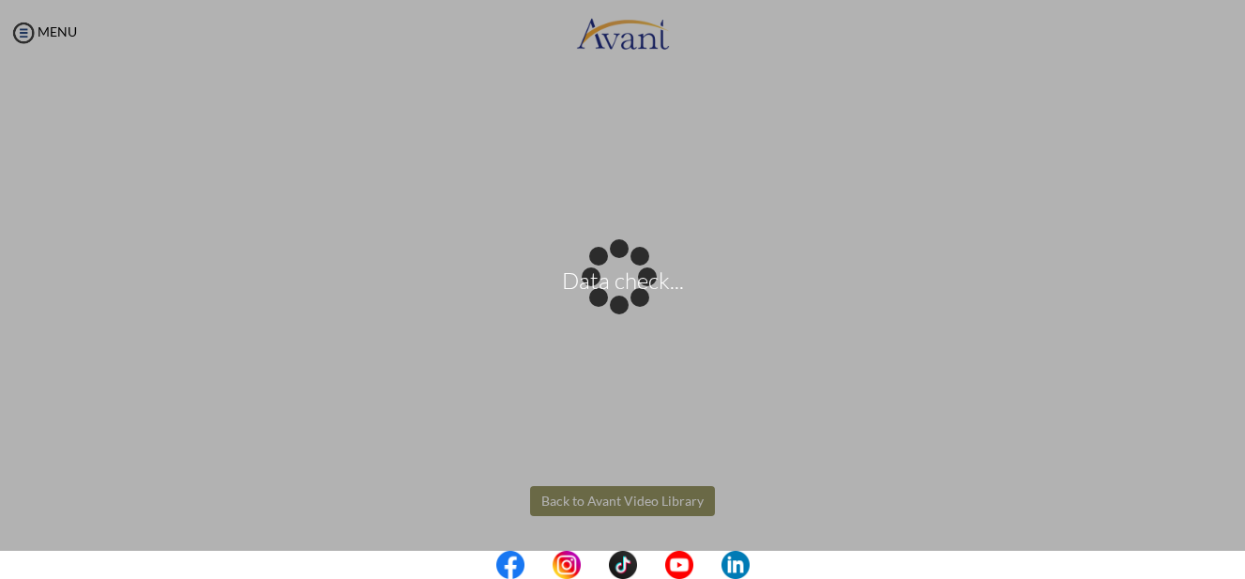
click at [600, 495] on body "Data check... Maintenance break. Please come back in 2 hours. MENU My Status Wh…" at bounding box center [622, 289] width 1245 height 579
click at [610, 303] on div "Data check..." at bounding box center [623, 290] width 26 height 26
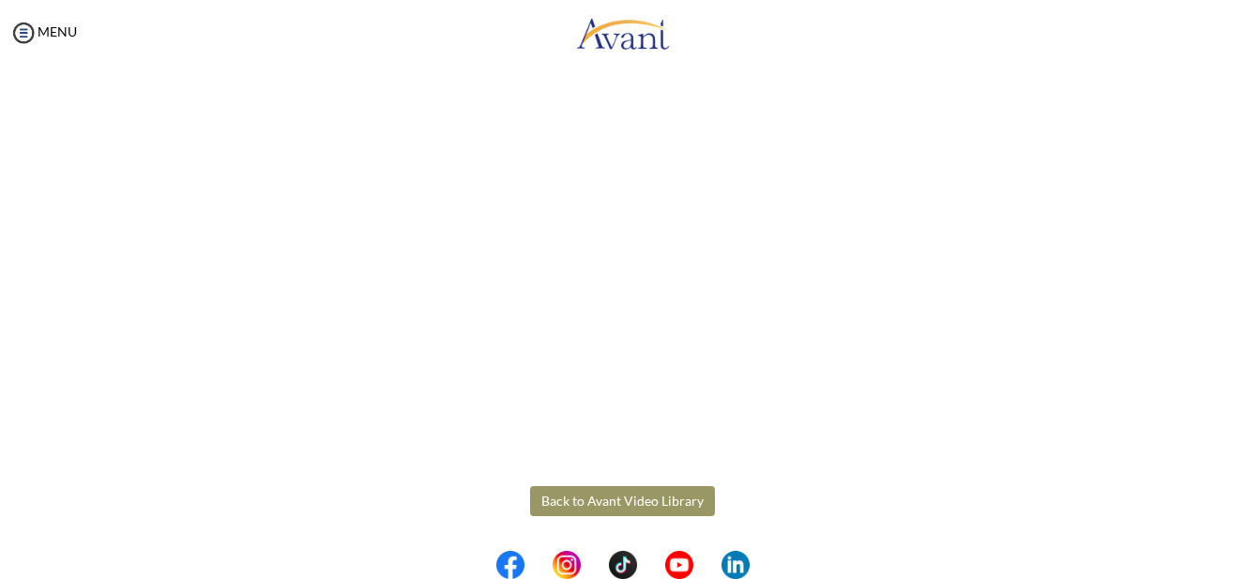
click at [626, 497] on button "Back to Avant Video Library" at bounding box center [622, 501] width 185 height 30
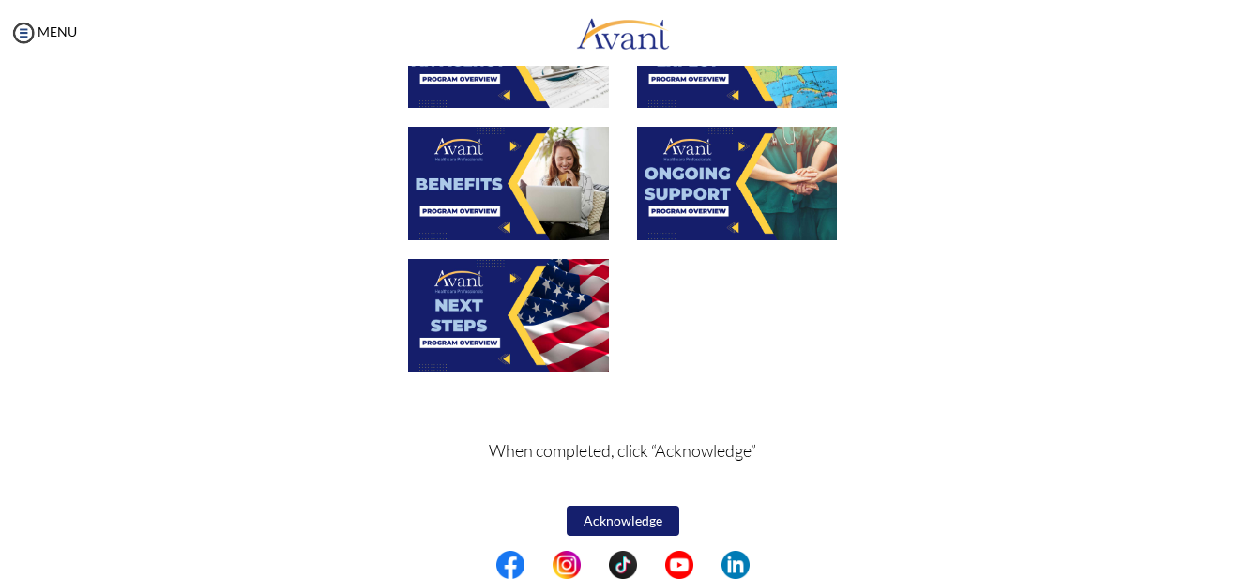
scroll to position [711, 0]
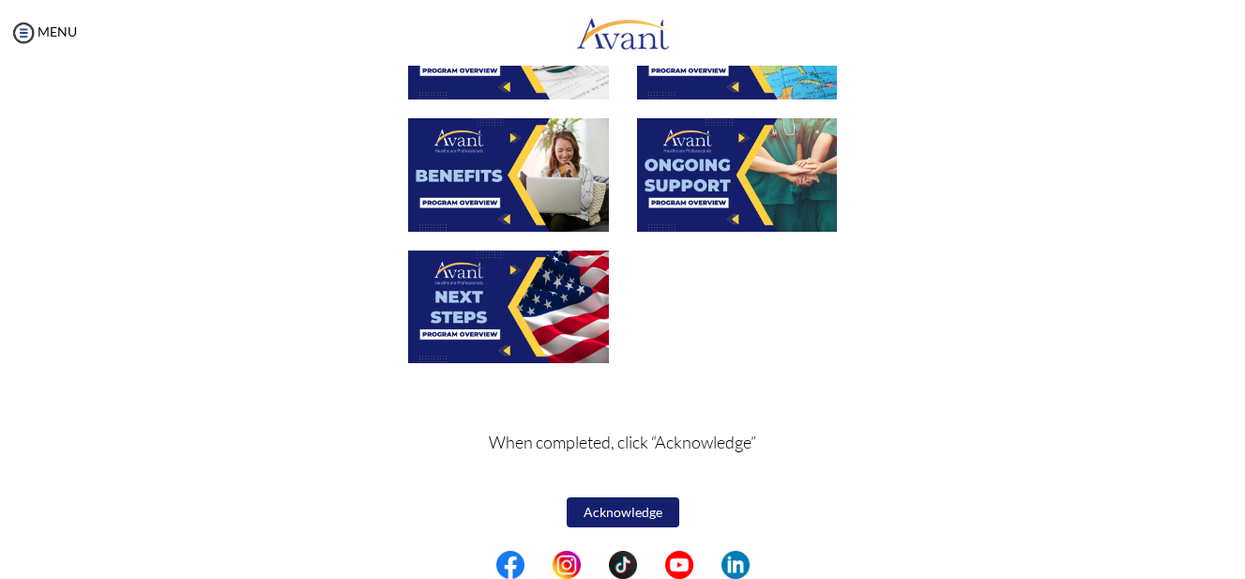
click at [520, 288] on img at bounding box center [508, 307] width 201 height 113
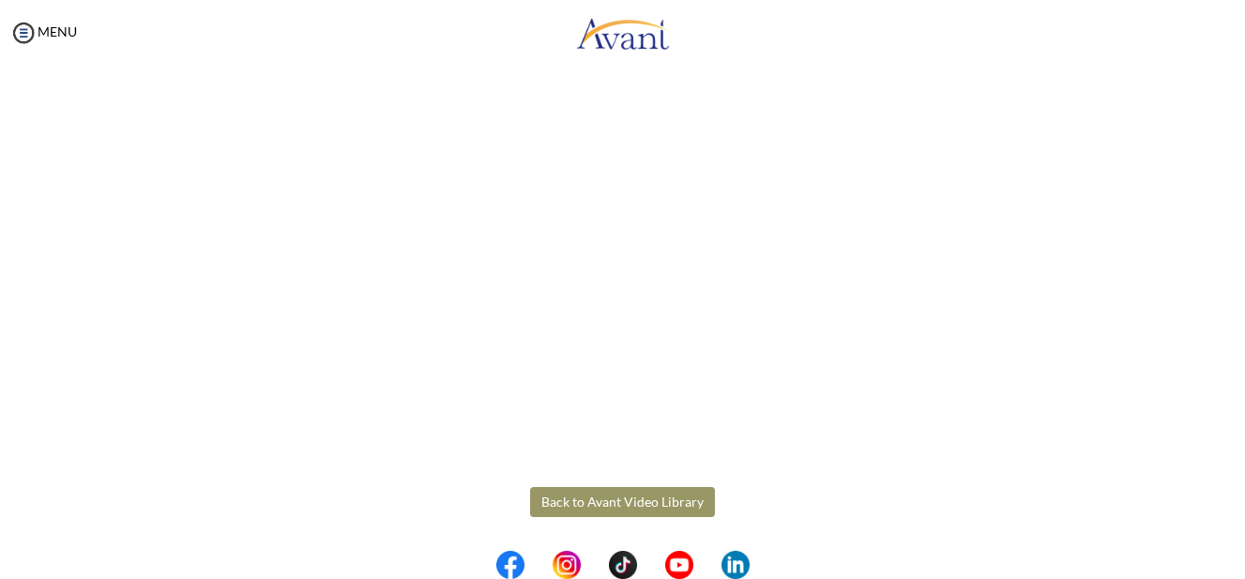
scroll to position [544, 0]
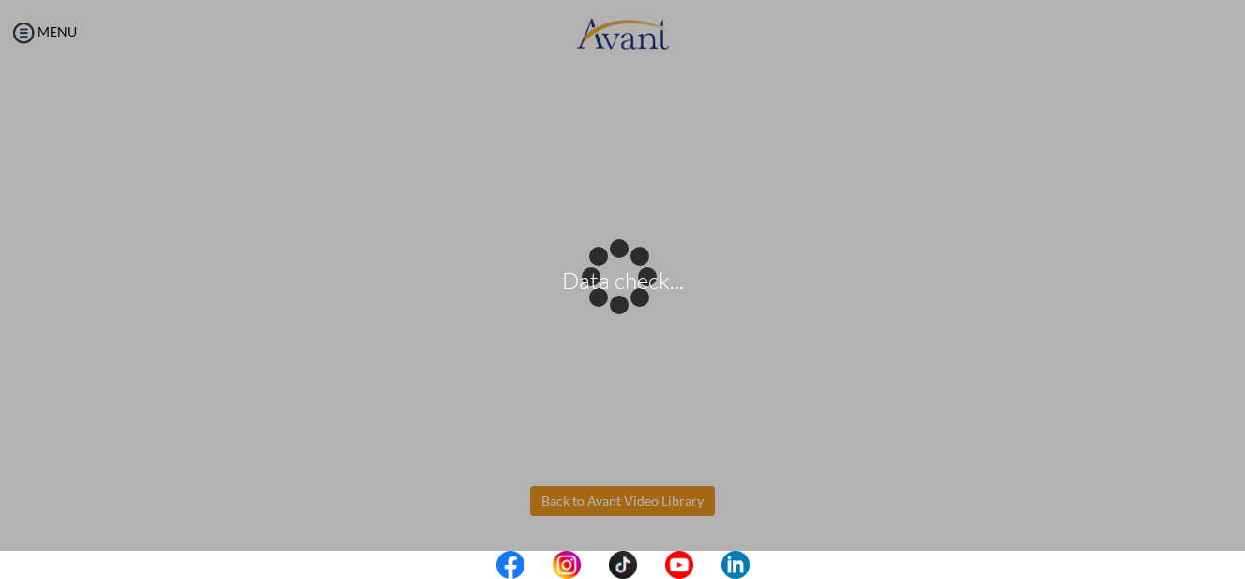
click at [621, 500] on body "Data check... Maintenance break. Please come back in 2 hours. MENU My Status Wh…" at bounding box center [622, 289] width 1245 height 579
click at [620, 303] on div "Data check..." at bounding box center [623, 290] width 26 height 26
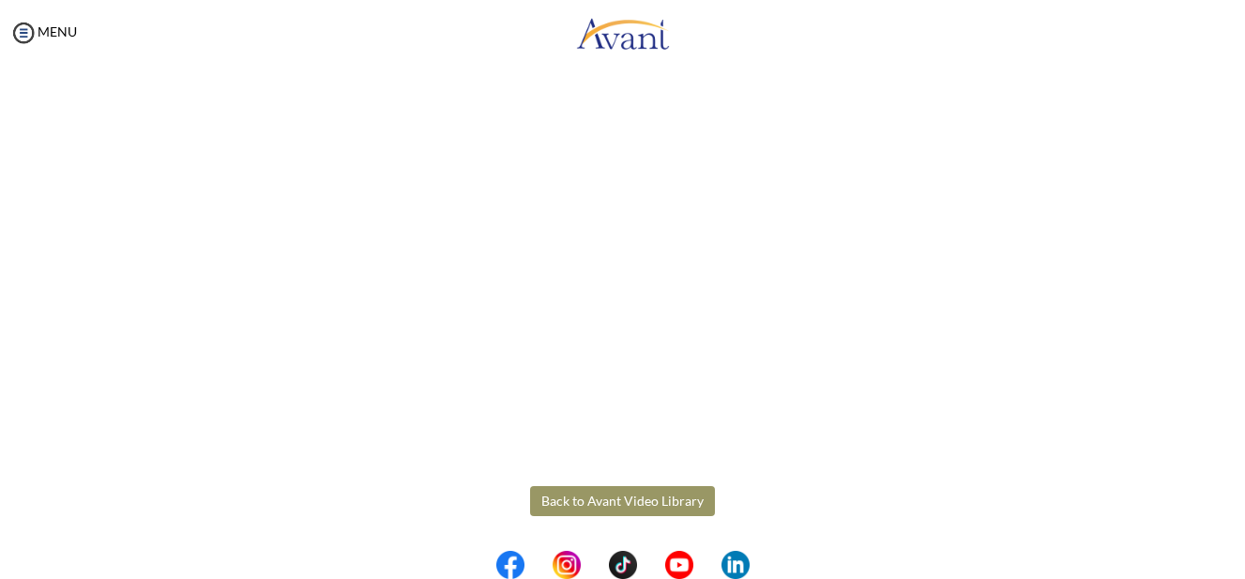
click at [620, 502] on button "Back to Avant Video Library" at bounding box center [622, 501] width 185 height 30
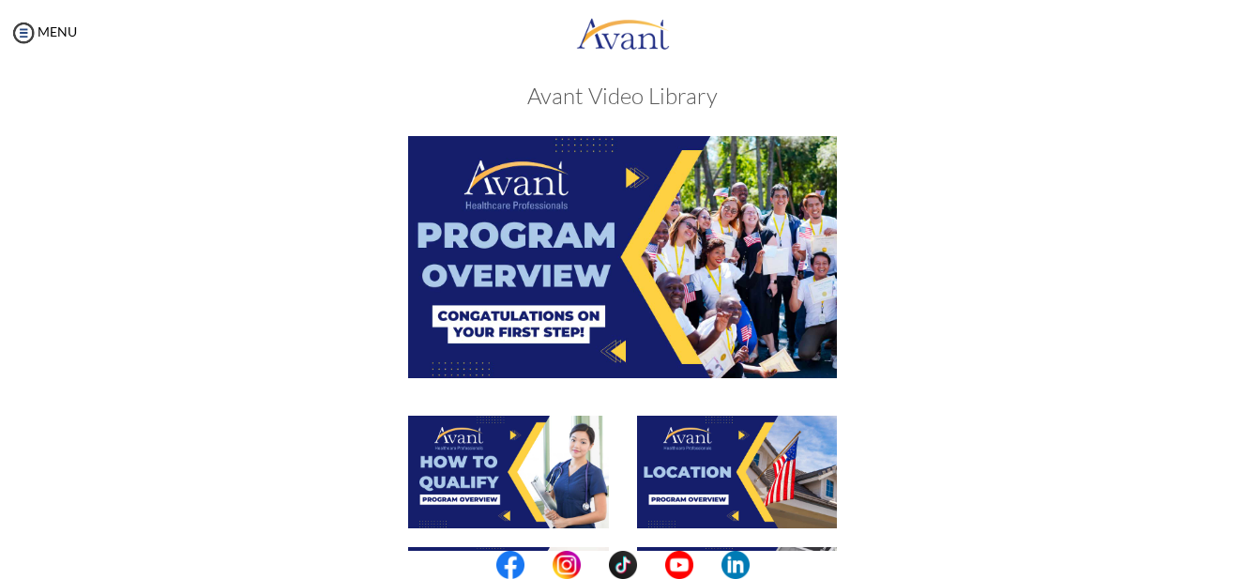
scroll to position [0, 0]
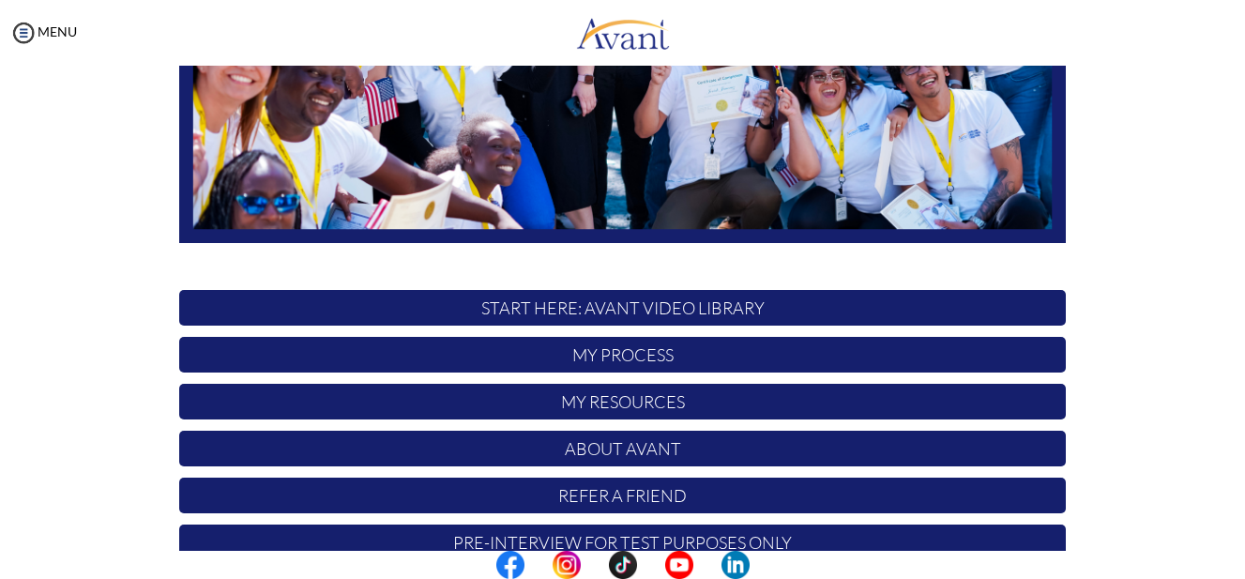
scroll to position [464, 0]
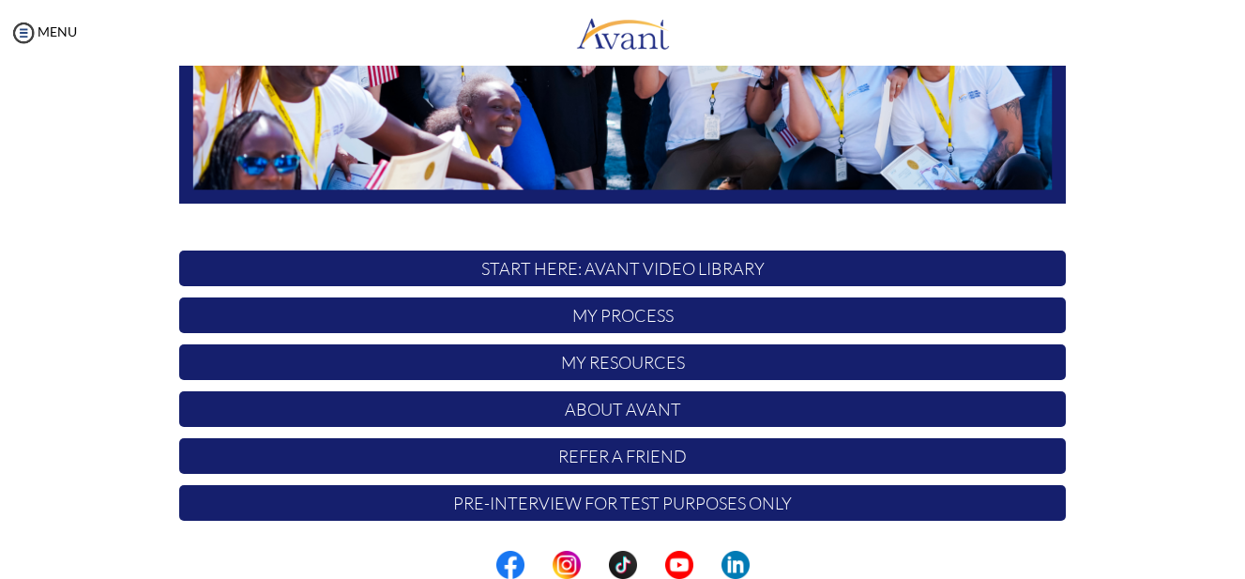
click at [607, 315] on p "My Process" at bounding box center [622, 316] width 887 height 36
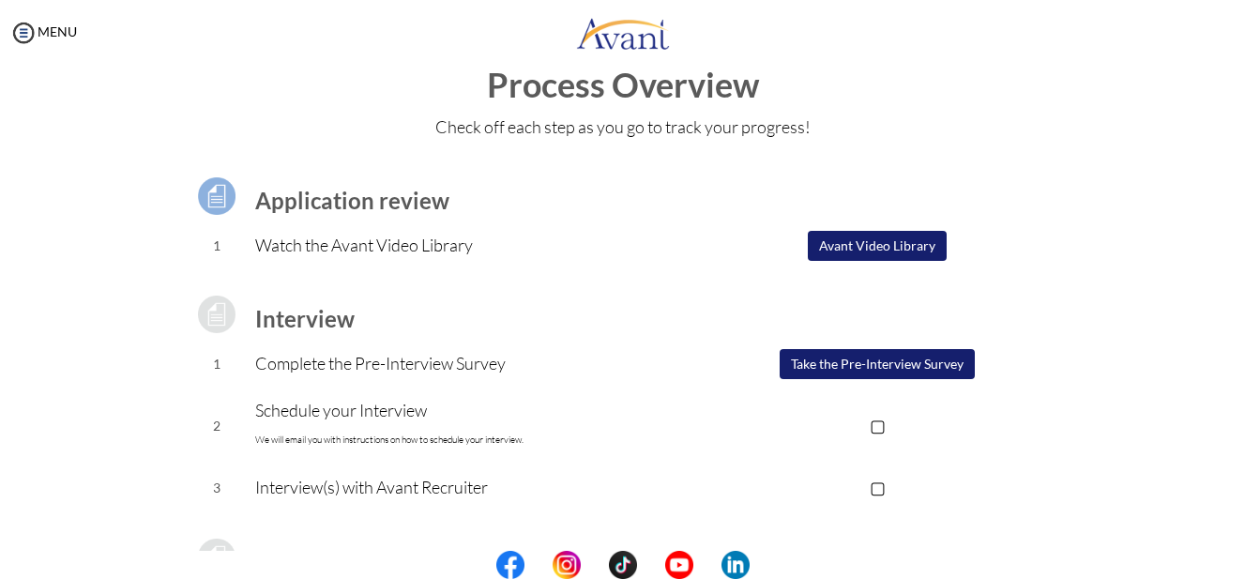
scroll to position [0, 0]
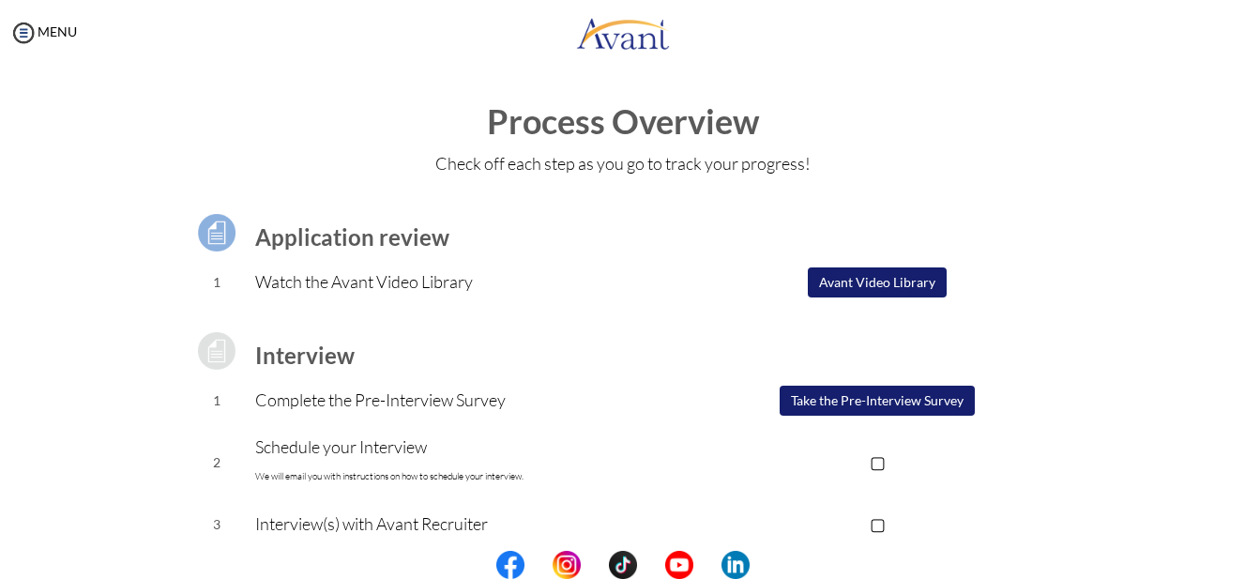
click at [848, 282] on button "Avant Video Library" at bounding box center [877, 282] width 139 height 30
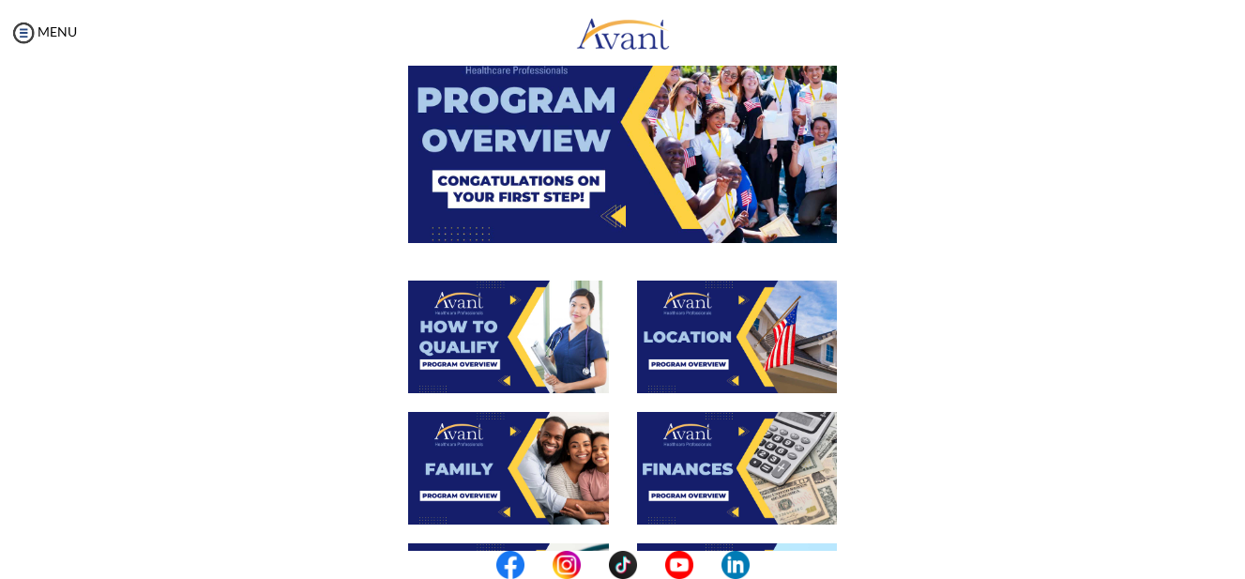
scroll to position [188, 0]
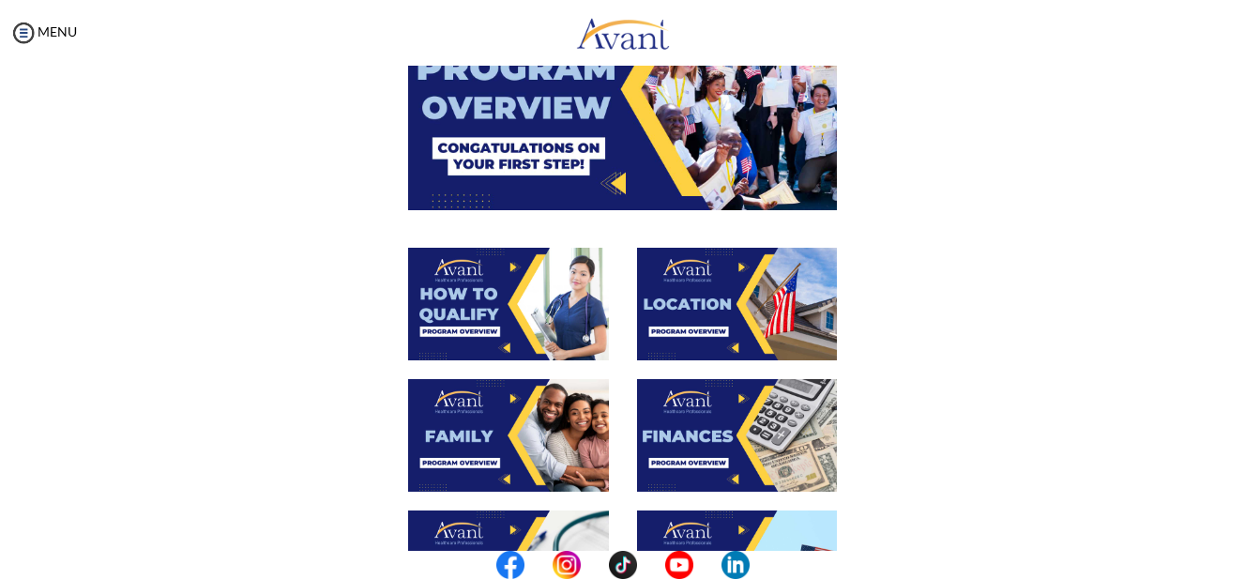
click at [496, 422] on img at bounding box center [508, 435] width 201 height 113
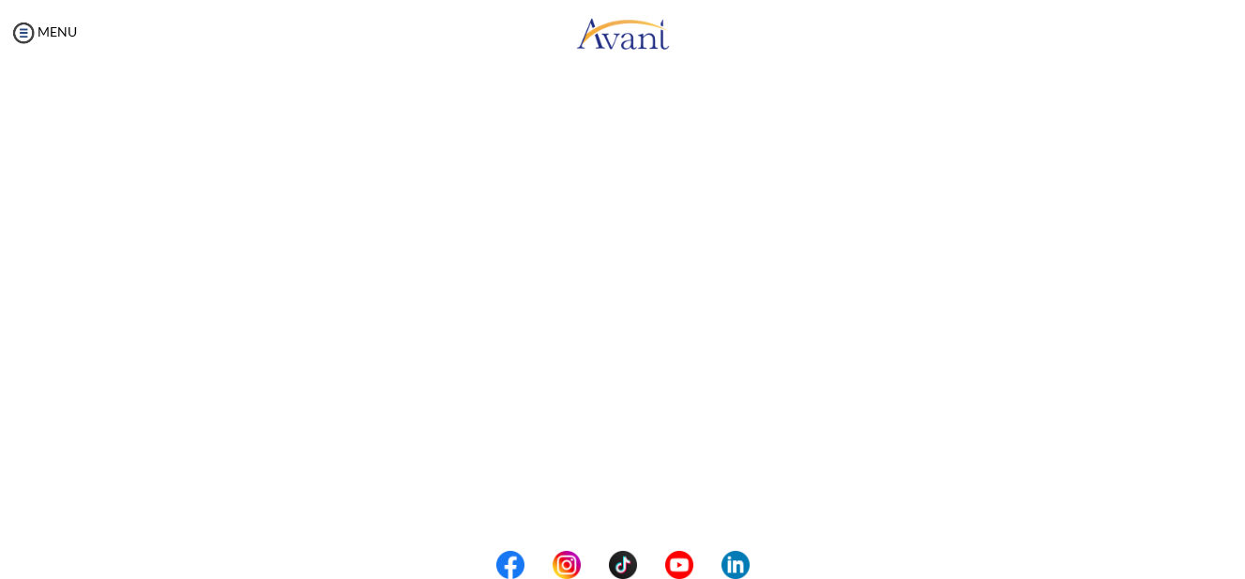
scroll to position [375, 0]
